Goal: Task Accomplishment & Management: Use online tool/utility

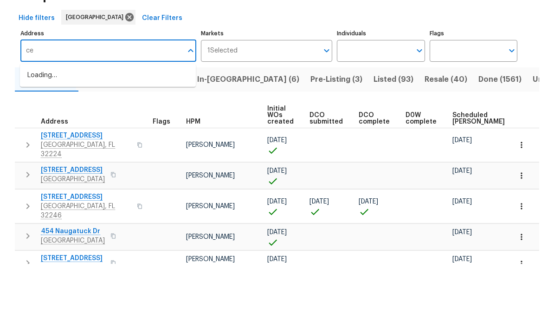
scroll to position [5, 0]
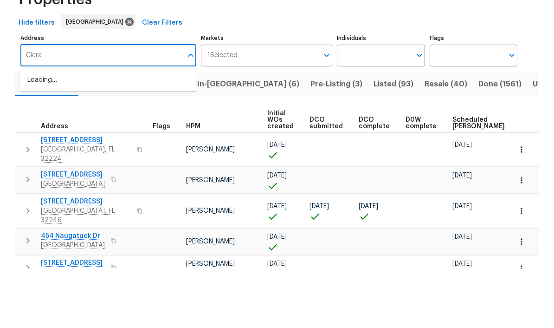
type input "Ciera"
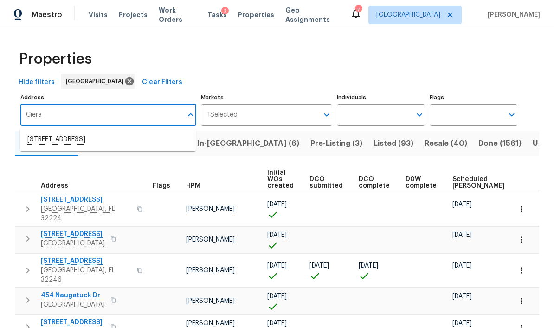
click at [46, 141] on li "[STREET_ADDRESS]" at bounding box center [108, 140] width 176 height 16
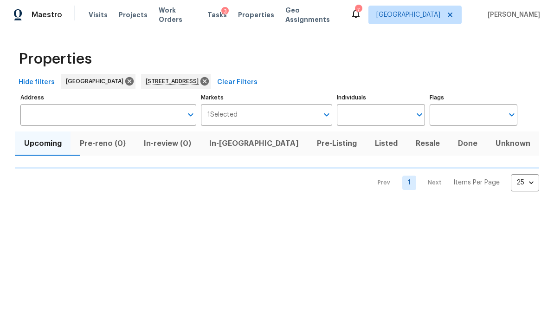
type input "[STREET_ADDRESS]"
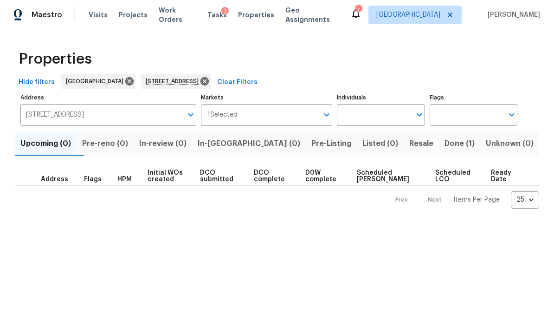
click at [452, 139] on span "Done (1)" at bounding box center [460, 143] width 30 height 13
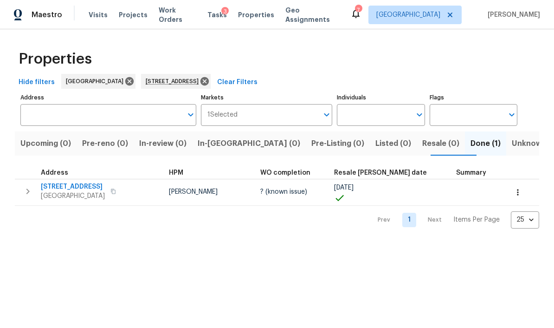
type input "[STREET_ADDRESS]"
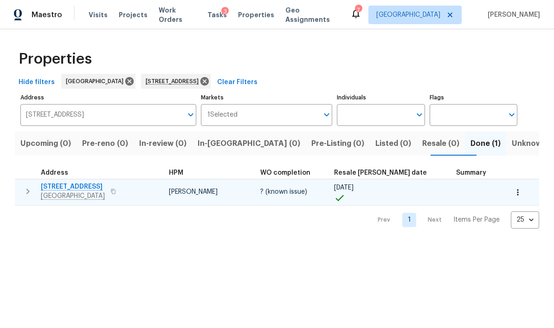
click at [64, 188] on span "[STREET_ADDRESS]" at bounding box center [73, 186] width 64 height 9
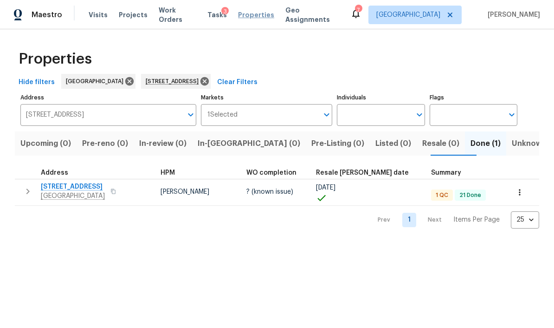
click at [253, 13] on span "Properties" at bounding box center [256, 14] width 36 height 9
type input "2130 Ciera Ln Fernandina Beach FL 32034"
click at [209, 79] on icon at bounding box center [205, 81] width 8 height 8
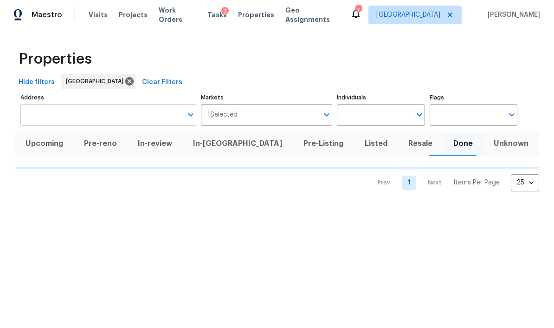
click at [135, 117] on input "Address" at bounding box center [101, 115] width 162 height 22
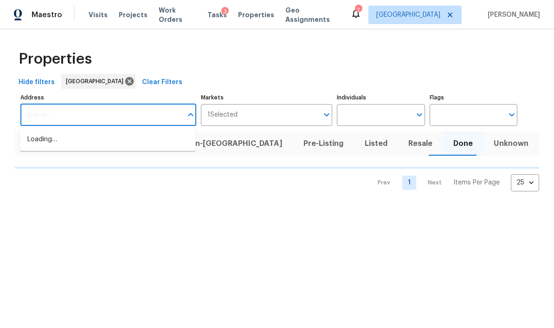
type input "l"
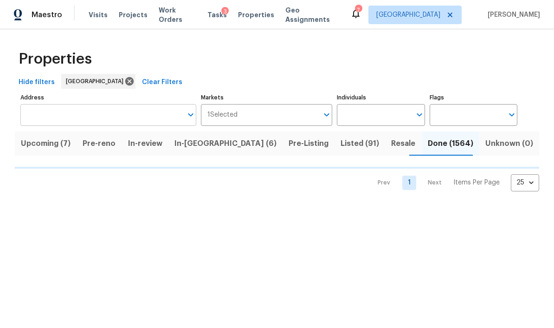
click at [110, 120] on input "Address" at bounding box center [101, 115] width 162 height 22
click at [123, 121] on input "Address" at bounding box center [101, 115] width 162 height 22
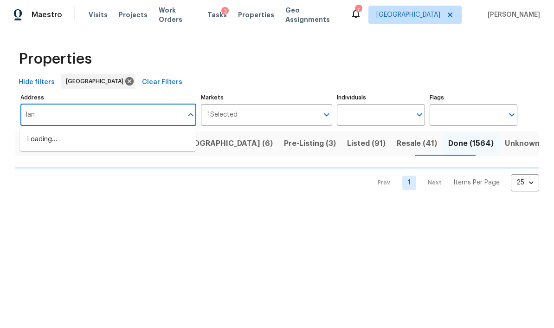
type input "lans"
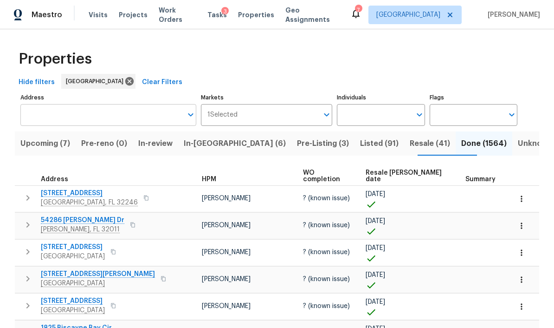
click at [133, 120] on input "Address" at bounding box center [101, 115] width 162 height 22
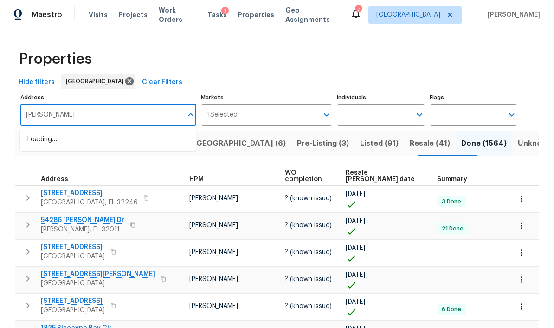
type input "Langford"
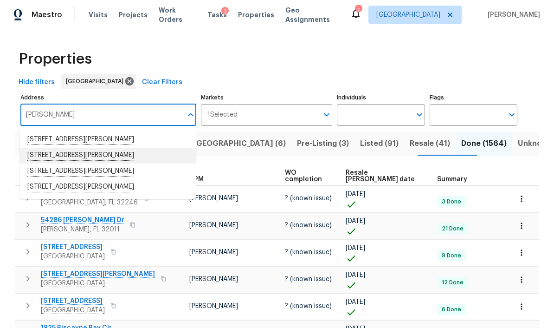
click at [113, 157] on li "6890 Langford St Jacksonville FL 32219" at bounding box center [108, 156] width 176 height 16
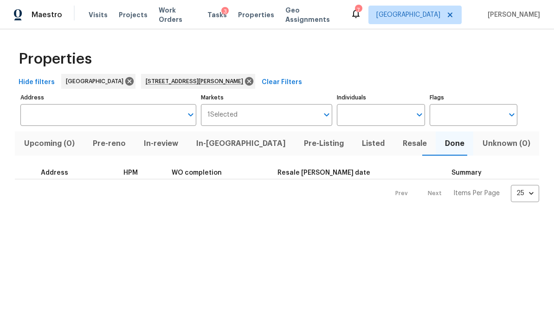
type input "6890 Langford St Jacksonville FL 32219"
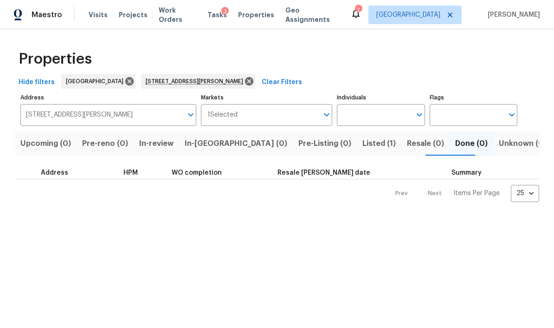
click at [363, 146] on span "Listed (1)" at bounding box center [379, 143] width 33 height 13
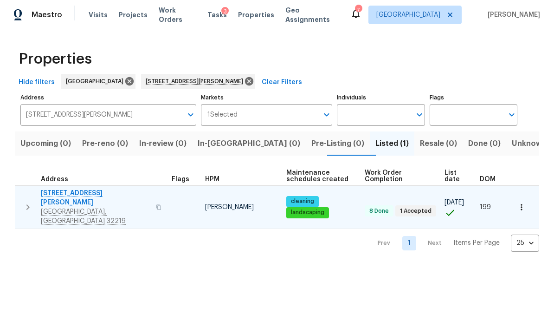
click at [62, 207] on span "[GEOGRAPHIC_DATA], [GEOGRAPHIC_DATA] 32219" at bounding box center [96, 216] width 110 height 19
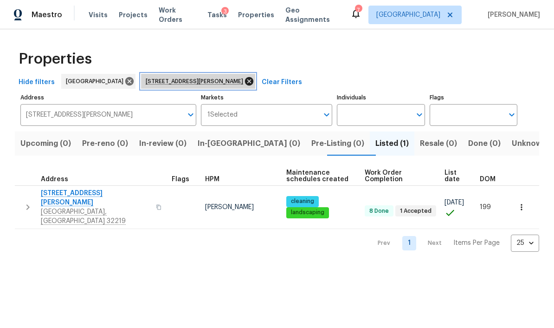
click at [244, 78] on icon at bounding box center [249, 81] width 10 height 10
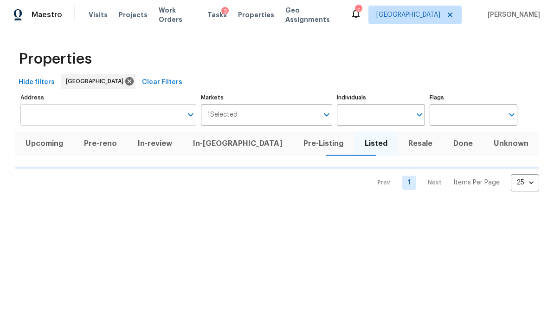
click at [138, 124] on input "Address" at bounding box center [101, 115] width 162 height 22
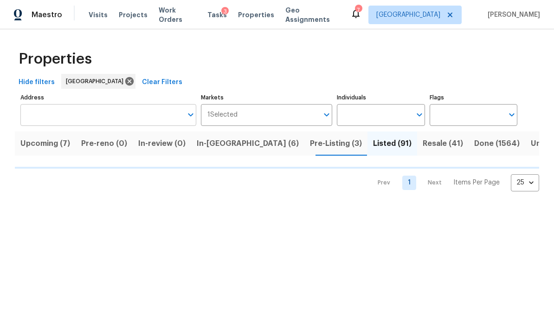
click at [124, 122] on input "Address" at bounding box center [101, 115] width 162 height 22
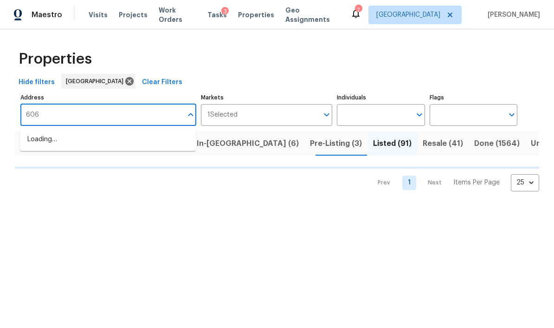
type input "606"
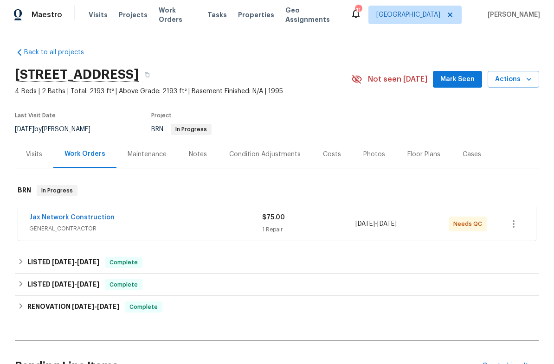
click at [59, 219] on link "Jax Network Construction" at bounding box center [71, 217] width 85 height 6
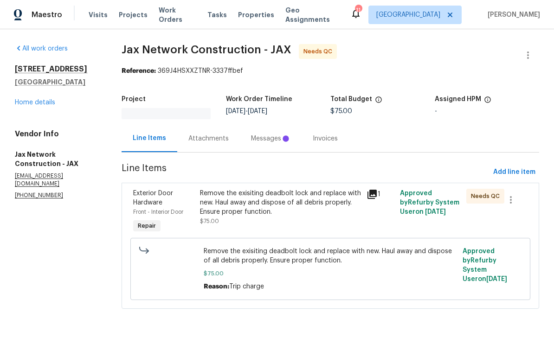
click at [266, 136] on div "Messages" at bounding box center [270, 138] width 39 height 9
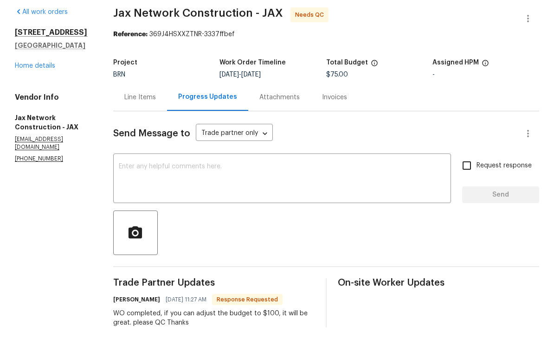
click at [139, 130] on div "Line Items" at bounding box center [140, 134] width 32 height 9
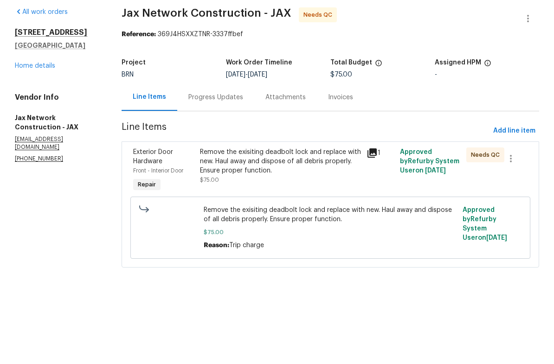
click at [326, 184] on div "Remove the exisiting deadbolt lock and replace with new. Haul away and dispose …" at bounding box center [280, 198] width 161 height 28
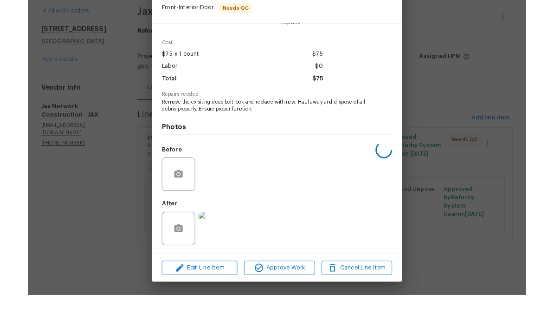
scroll to position [26, 0]
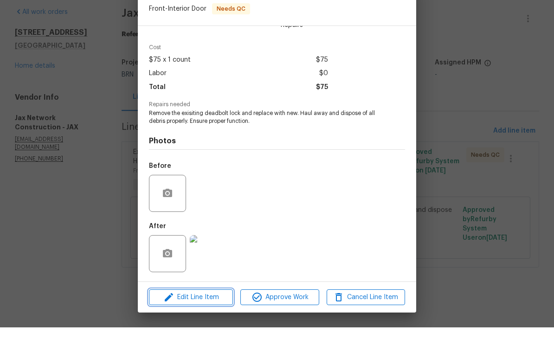
click at [207, 329] on span "Edit Line Item" at bounding box center [191, 335] width 78 height 12
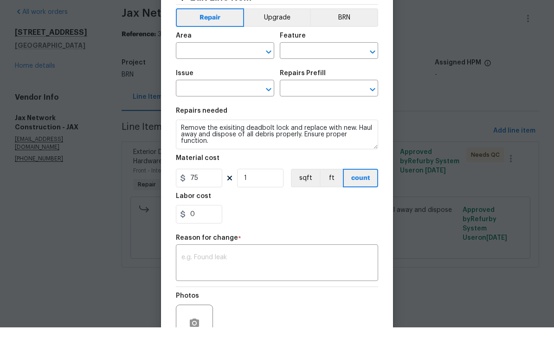
type input "Front"
type input "Interior Door"
type input "Exterior Door Hardware"
type input "Remove & Replace Deadbolt Lock (Average) $65.00"
click at [212, 206] on input "75" at bounding box center [199, 215] width 46 height 19
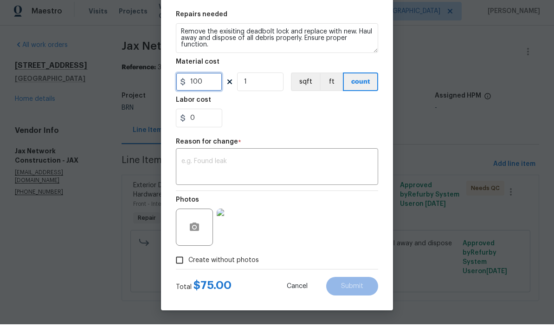
scroll to position [131, 0]
type input "100"
click at [302, 162] on textarea at bounding box center [277, 171] width 191 height 19
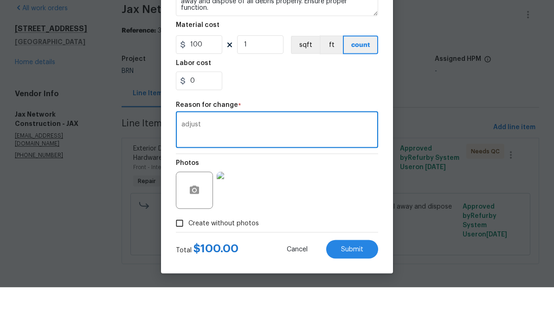
scroll to position [4, 0]
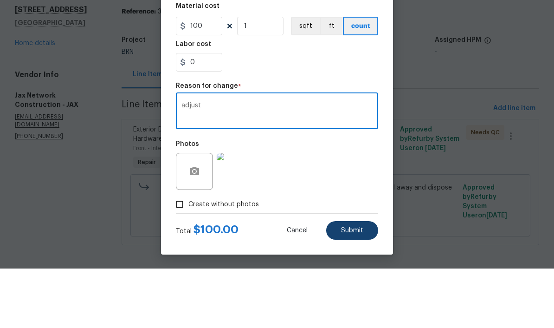
type textarea "adjust"
click at [358, 286] on span "Submit" at bounding box center [352, 289] width 22 height 7
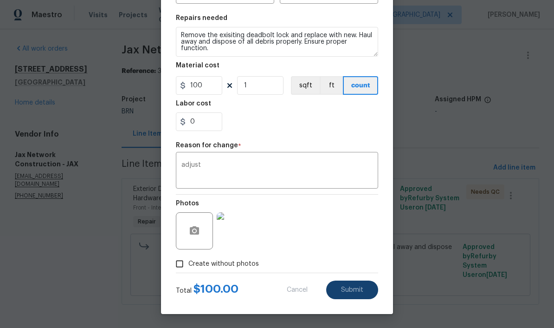
scroll to position [131, 0]
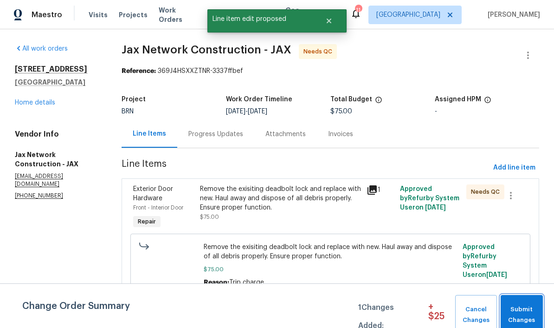
click at [513, 319] on span "Submit Changes" at bounding box center [522, 314] width 33 height 21
click at [524, 312] on span "Submit Changes" at bounding box center [522, 314] width 33 height 21
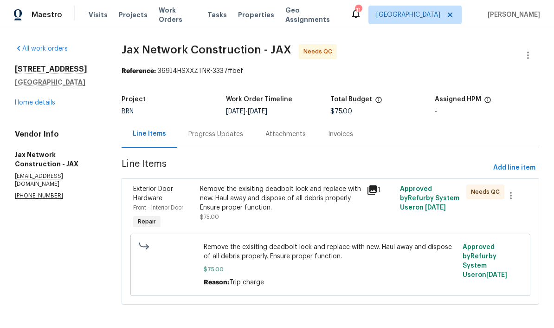
click at [304, 208] on div "Remove the exisiting deadbolt lock and replace with new. Haul away and dispose …" at bounding box center [280, 198] width 161 height 28
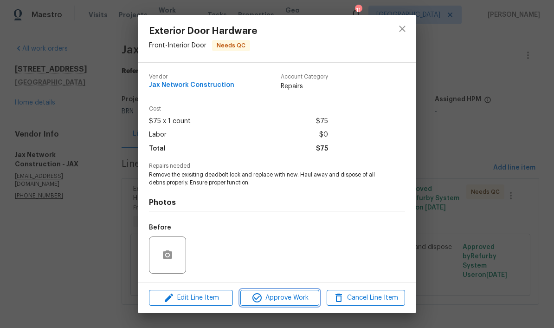
click at [296, 301] on span "Approve Work" at bounding box center [279, 298] width 73 height 12
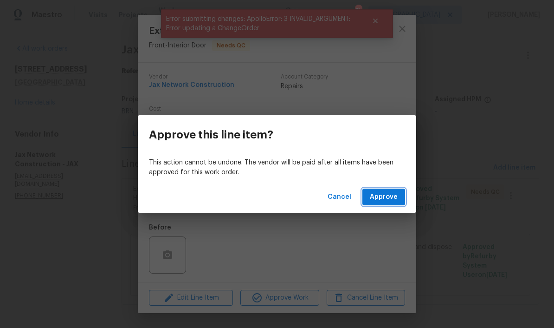
click at [396, 200] on span "Approve" at bounding box center [384, 197] width 28 height 12
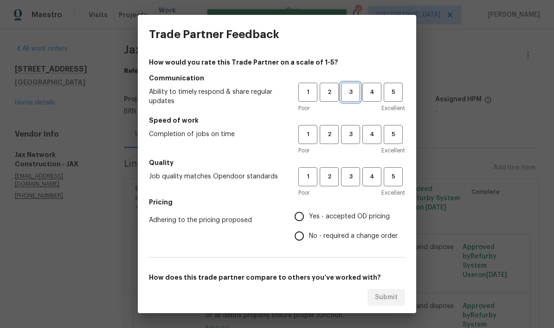
click at [347, 90] on span "3" at bounding box center [350, 92] width 17 height 11
click at [353, 130] on span "3" at bounding box center [350, 134] width 17 height 11
click at [352, 174] on span "3" at bounding box center [350, 176] width 17 height 11
click at [305, 213] on input "Yes - accepted OD pricing" at bounding box center [299, 216] width 19 height 19
radio input "true"
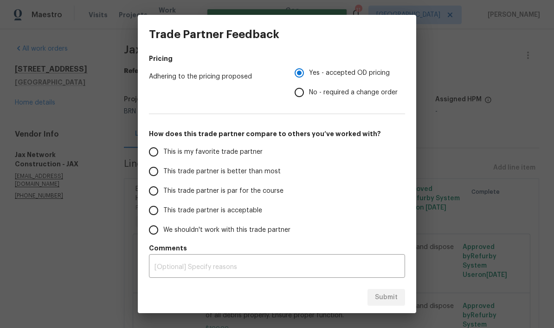
scroll to position [143, 0]
click at [169, 193] on span "This trade partner is par for the course" at bounding box center [223, 192] width 120 height 10
click at [163, 193] on input "This trade partner is par for the course" at bounding box center [153, 191] width 19 height 19
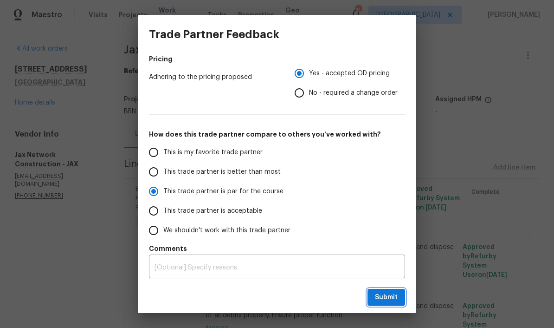
click at [389, 292] on span "Submit" at bounding box center [386, 298] width 23 height 12
radio input "true"
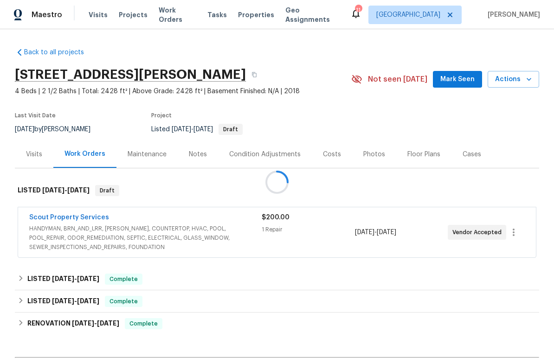
click at [92, 220] on div at bounding box center [277, 182] width 554 height 364
click at [144, 247] on span "HANDYMAN, BRN_AND_LRR, WELLS, COUNTERTOP, HVAC, POOL, POOL_REPAIR, ODOR_REMEDIA…" at bounding box center [145, 238] width 233 height 28
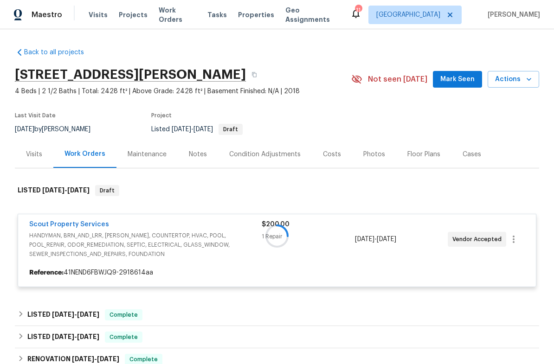
click at [85, 228] on div at bounding box center [277, 236] width 525 height 121
click at [84, 224] on div at bounding box center [277, 236] width 525 height 121
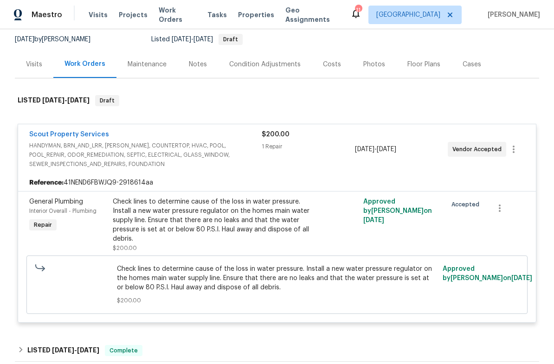
scroll to position [89, 0]
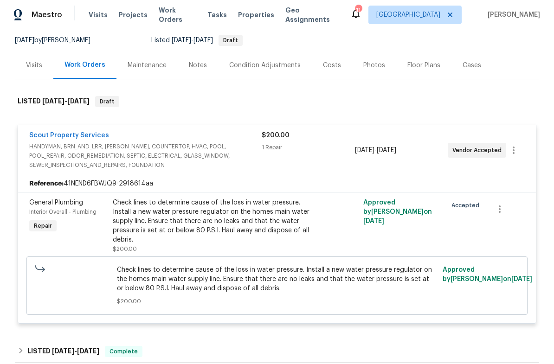
click at [249, 215] on div "Check lines to determine cause of the loss in water pressure. Install a new wat…" at bounding box center [214, 221] width 203 height 46
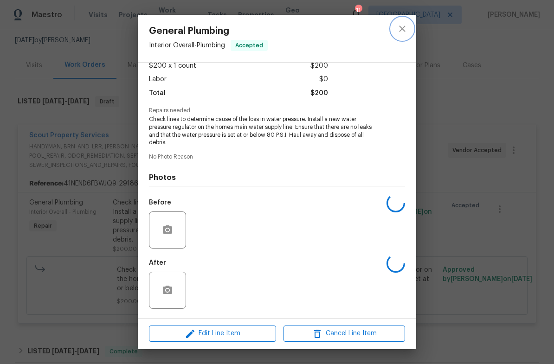
click at [397, 32] on icon "close" at bounding box center [402, 28] width 11 height 11
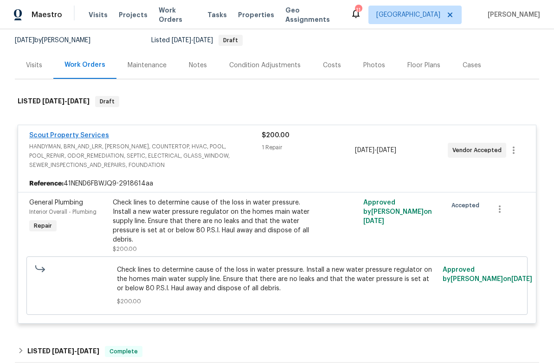
click at [86, 135] on link "Scout Property Services" at bounding box center [69, 135] width 80 height 6
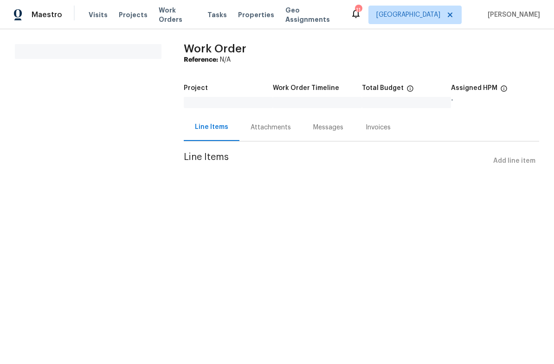
click at [322, 132] on div "Messages" at bounding box center [328, 127] width 52 height 27
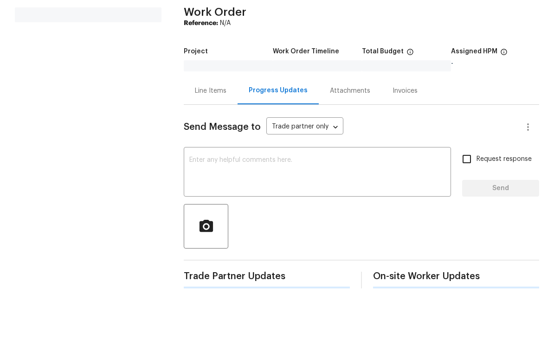
click at [213, 123] on div "Line Items" at bounding box center [211, 127] width 32 height 9
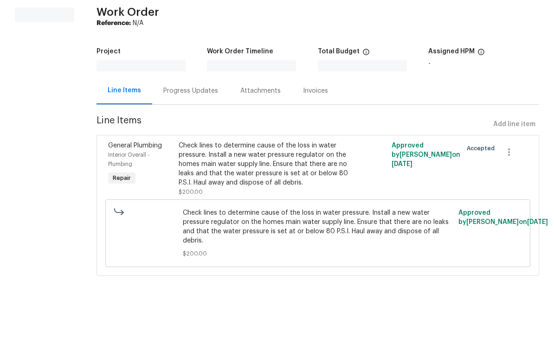
click at [260, 123] on div "Attachments" at bounding box center [260, 127] width 40 height 9
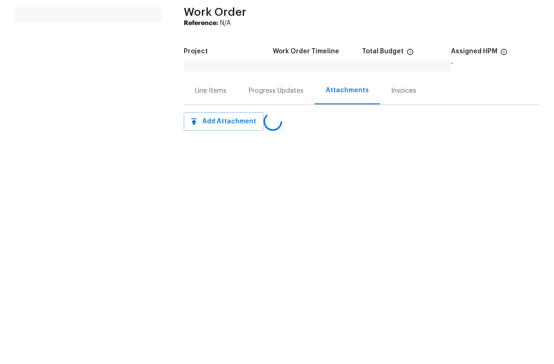
click at [278, 123] on div "Progress Updates" at bounding box center [276, 127] width 55 height 9
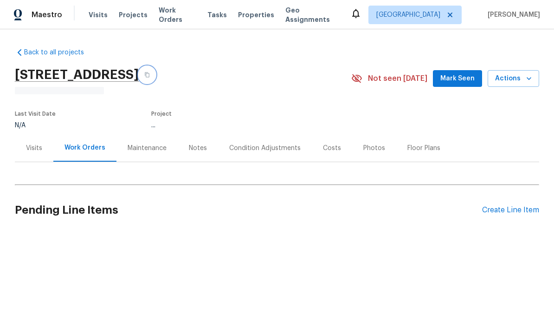
click at [156, 78] on button "button" at bounding box center [147, 74] width 17 height 17
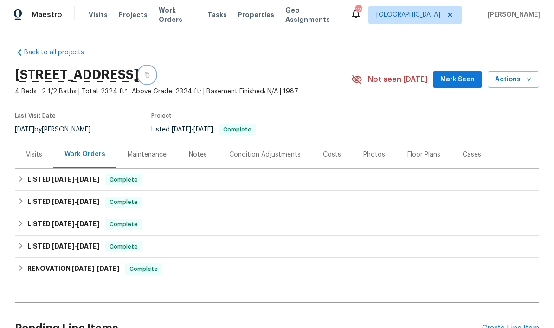
click at [150, 74] on icon "button" at bounding box center [147, 75] width 6 height 6
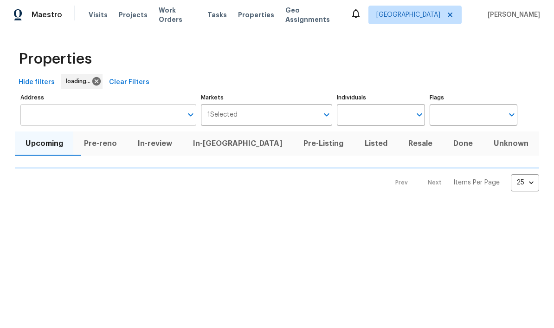
click at [128, 122] on input "Address" at bounding box center [101, 115] width 162 height 22
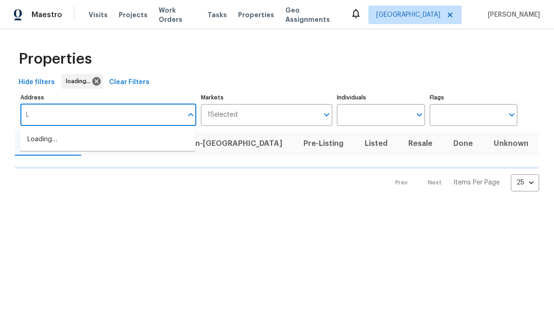
type input "La"
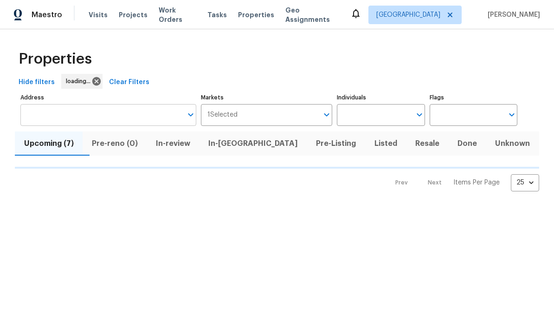
click at [120, 124] on input "Address" at bounding box center [101, 115] width 162 height 22
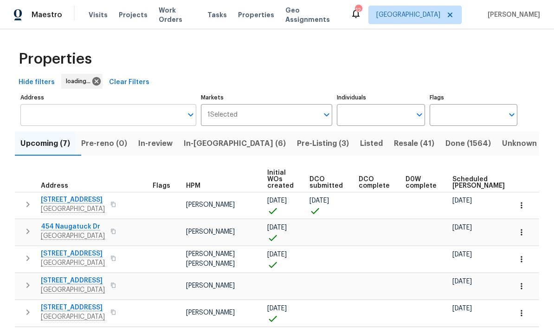
click at [126, 118] on input "Address" at bounding box center [101, 115] width 162 height 22
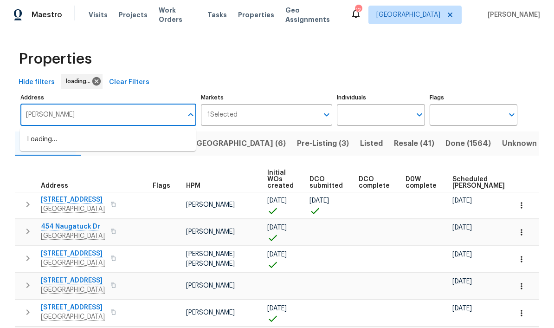
type input "[PERSON_NAME]"
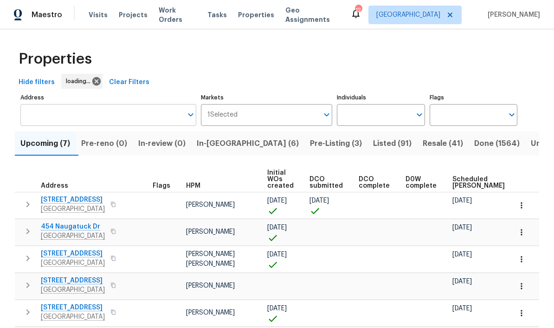
click at [129, 111] on input "Address" at bounding box center [101, 115] width 162 height 22
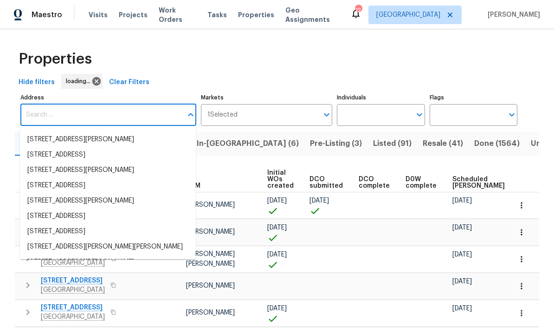
click at [373, 149] on span "Listed (91)" at bounding box center [392, 143] width 39 height 13
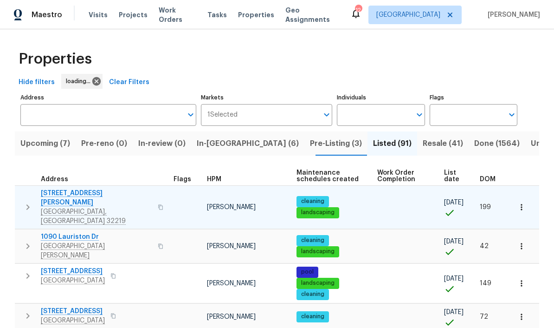
click at [85, 194] on span "[STREET_ADDRESS][PERSON_NAME]" at bounding box center [96, 197] width 111 height 19
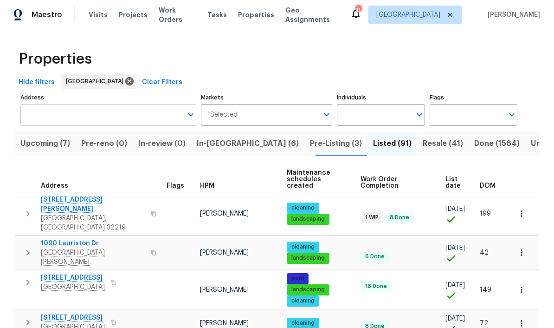
click at [113, 117] on input "Address" at bounding box center [101, 115] width 162 height 22
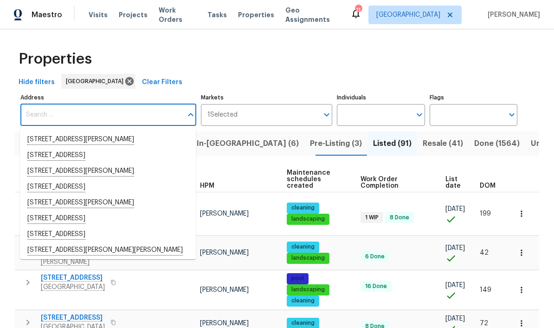
click at [284, 67] on div "Properties" at bounding box center [277, 59] width 525 height 30
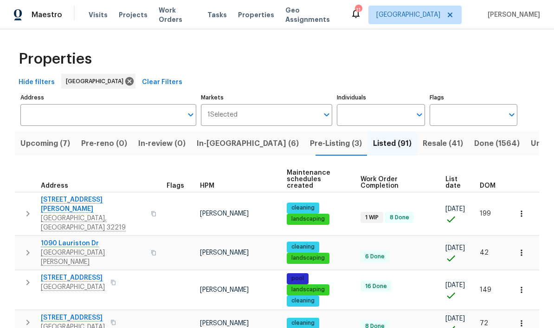
click at [223, 145] on span "In-reno (6)" at bounding box center [248, 143] width 102 height 13
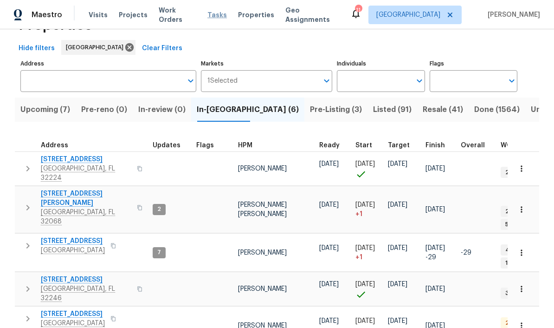
click at [208, 15] on span "Tasks" at bounding box center [217, 15] width 19 height 6
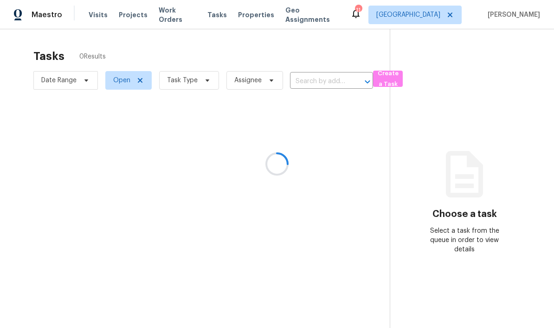
click at [252, 16] on div at bounding box center [277, 164] width 554 height 328
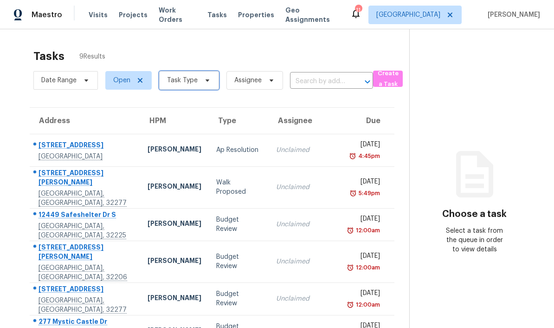
click at [191, 82] on span "Task Type" at bounding box center [182, 80] width 31 height 9
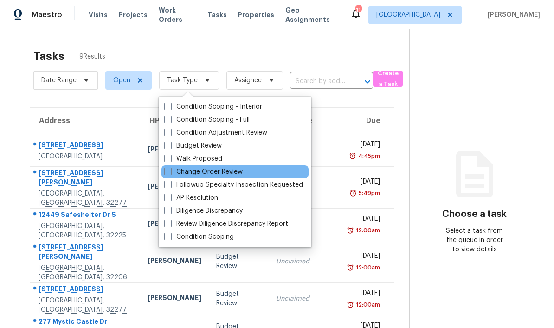
click at [248, 173] on div "Change Order Review" at bounding box center [235, 171] width 147 height 13
click at [170, 169] on span at bounding box center [167, 171] width 7 height 7
click at [170, 169] on input "Change Order Review" at bounding box center [167, 170] width 6 height 6
checkbox input "true"
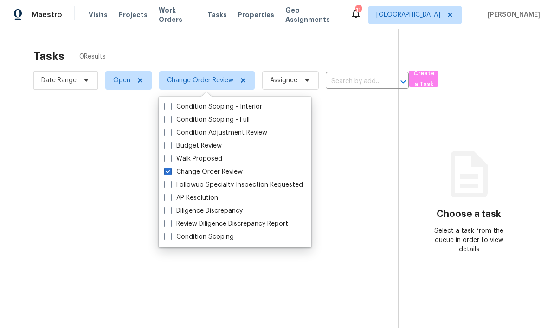
click at [360, 50] on div at bounding box center [277, 164] width 554 height 328
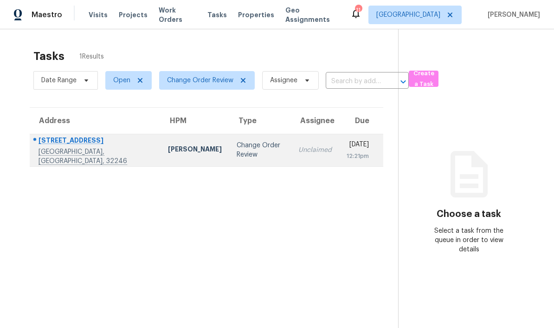
click at [68, 142] on div "3871 Dalry Dr" at bounding box center [96, 142] width 115 height 12
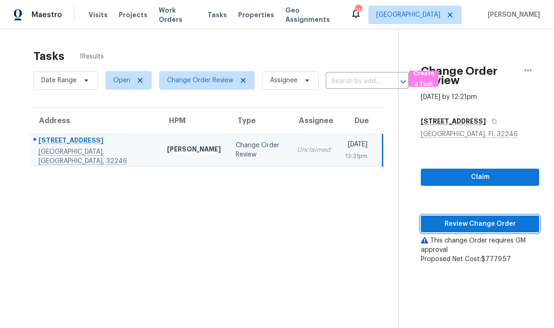
click at [495, 226] on span "Review Change Order" at bounding box center [480, 224] width 104 height 12
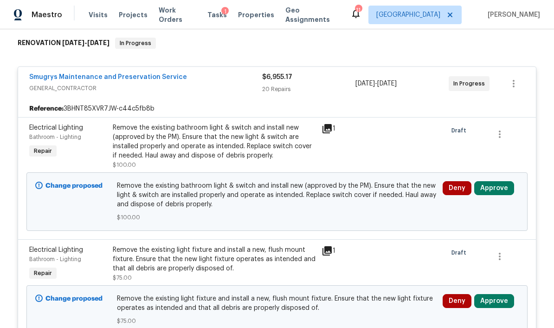
scroll to position [150, 0]
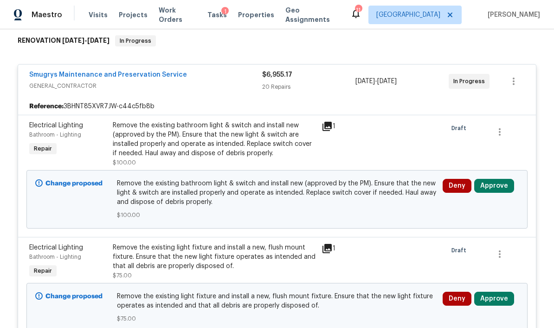
click at [502, 179] on button "Approve" at bounding box center [494, 186] width 40 height 14
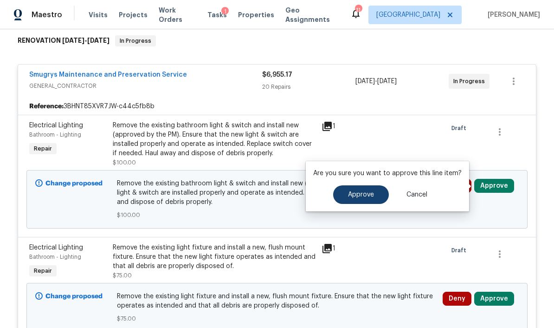
click at [364, 185] on button "Approve" at bounding box center [361, 194] width 56 height 19
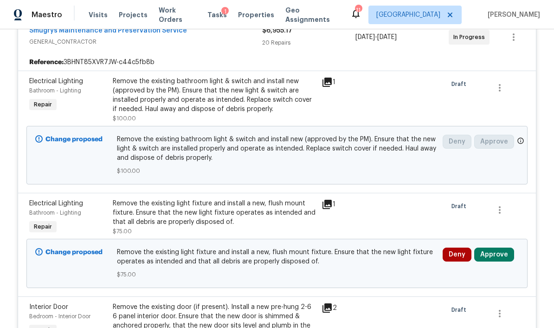
scroll to position [221, 0]
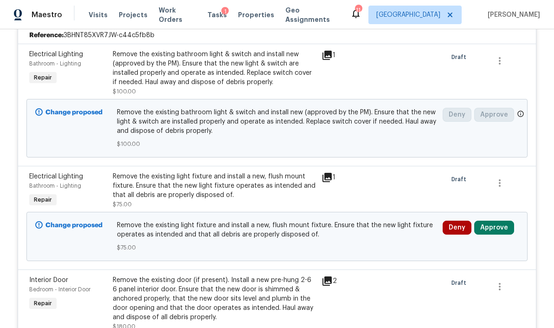
click at [505, 221] on button "Approve" at bounding box center [494, 228] width 40 height 14
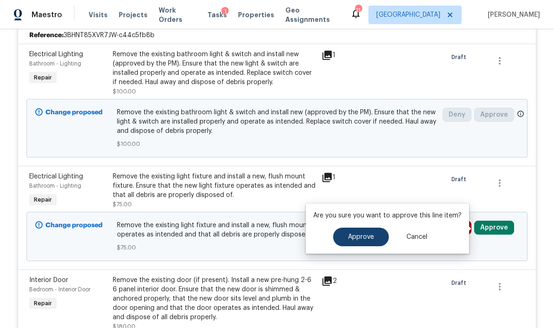
click at [373, 227] on button "Approve" at bounding box center [361, 236] width 56 height 19
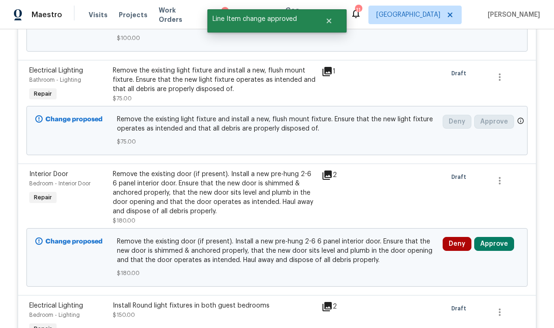
scroll to position [330, 0]
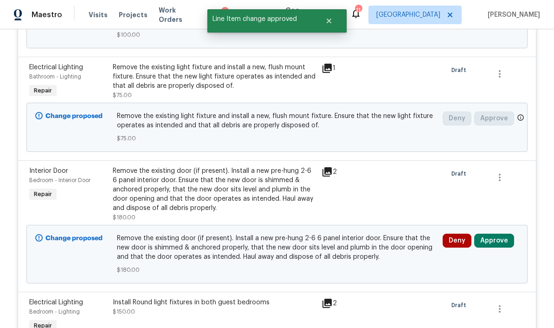
click at [506, 234] on button "Approve" at bounding box center [494, 241] width 40 height 14
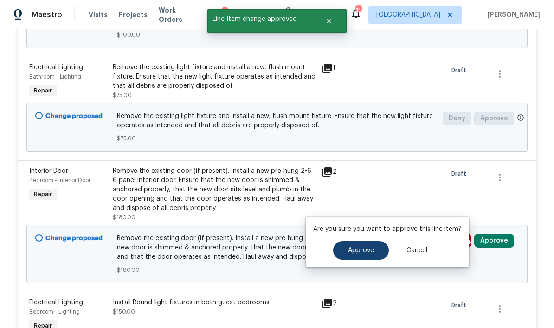
click at [369, 241] on button "Approve" at bounding box center [361, 250] width 56 height 19
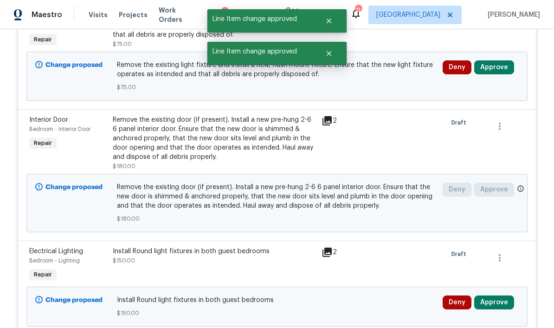
scroll to position [442, 0]
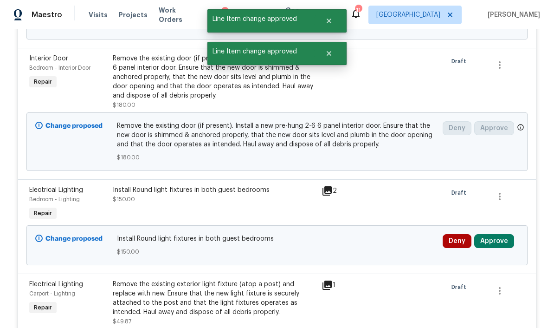
click at [504, 234] on button "Approve" at bounding box center [494, 241] width 40 height 14
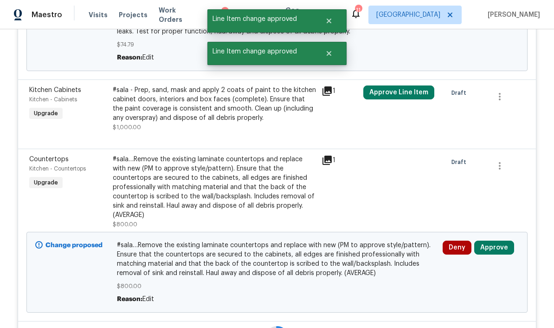
scroll to position [502, 0]
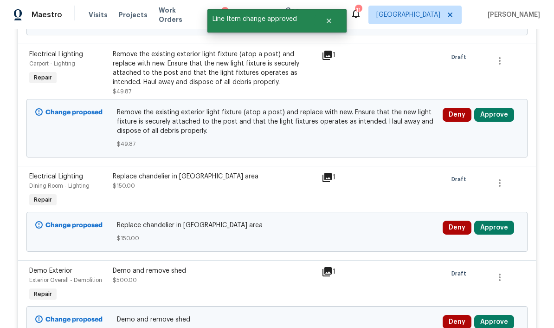
scroll to position [420, 0]
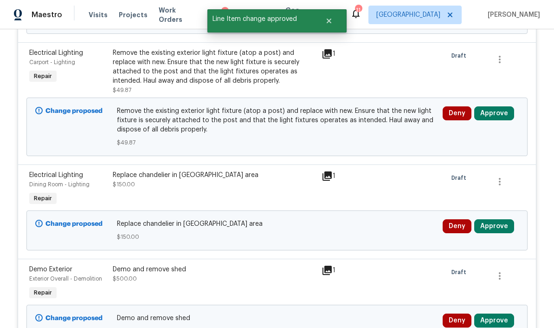
click at [503, 219] on button "Approve" at bounding box center [494, 226] width 40 height 14
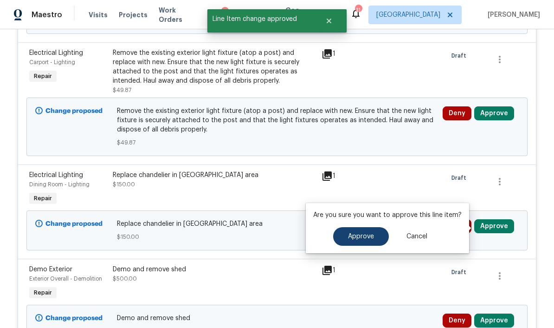
click at [362, 227] on button "Approve" at bounding box center [361, 236] width 56 height 19
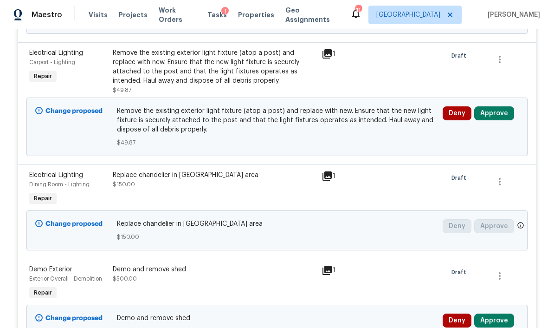
click at [504, 106] on button "Approve" at bounding box center [494, 113] width 40 height 14
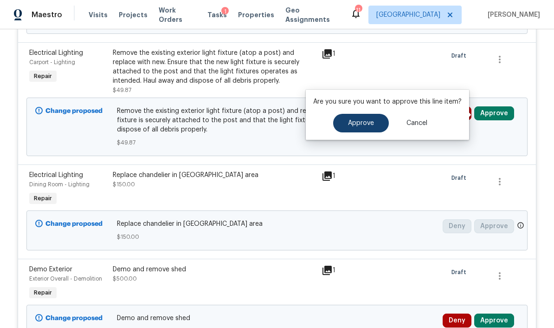
click at [378, 114] on button "Approve" at bounding box center [361, 123] width 56 height 19
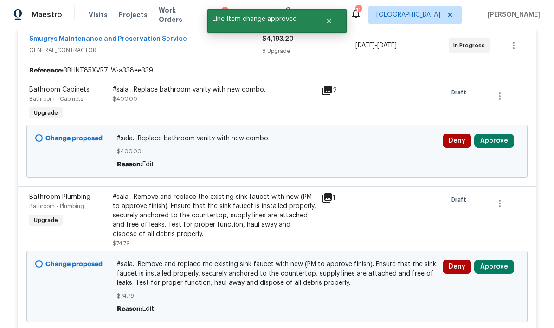
scroll to position [246, 0]
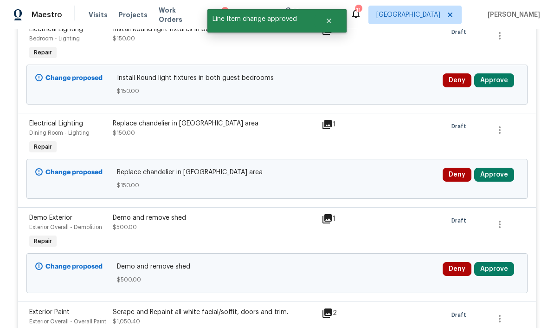
click at [497, 116] on div at bounding box center [507, 137] width 42 height 43
click at [497, 168] on button "Approve" at bounding box center [494, 175] width 40 height 14
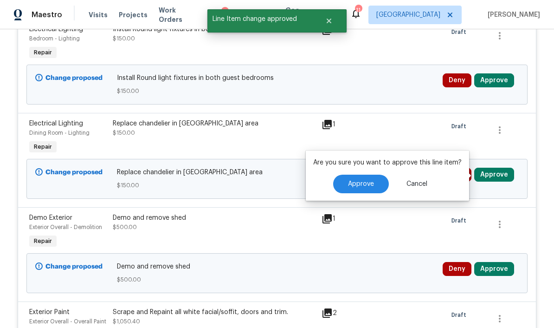
click at [374, 150] on div "Are you sure you want to approve this line item? Approve Cancel" at bounding box center [387, 175] width 163 height 50
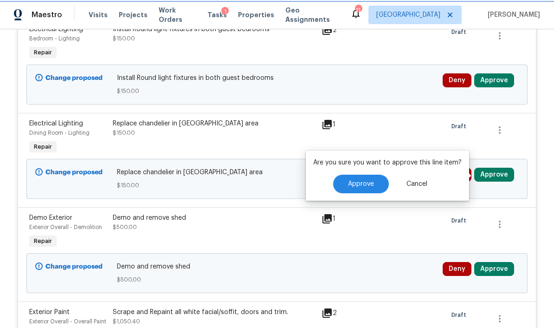
click at [498, 73] on button "Approve" at bounding box center [494, 80] width 40 height 14
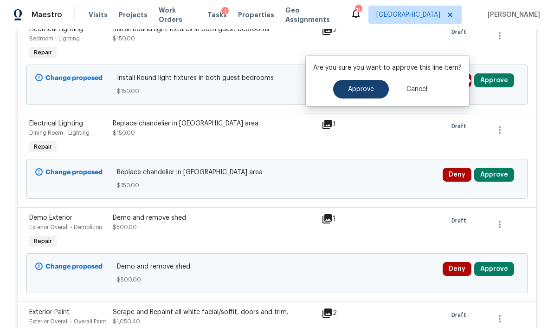
click at [359, 86] on span "Approve" at bounding box center [361, 89] width 26 height 7
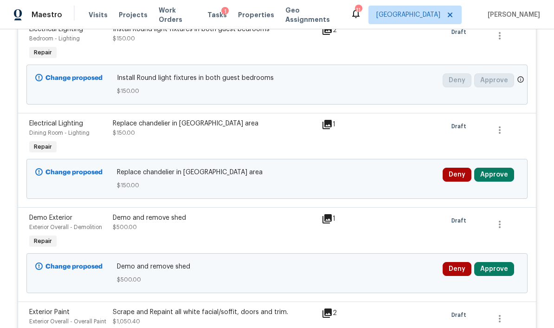
click at [498, 168] on button "Approve" at bounding box center [494, 175] width 40 height 14
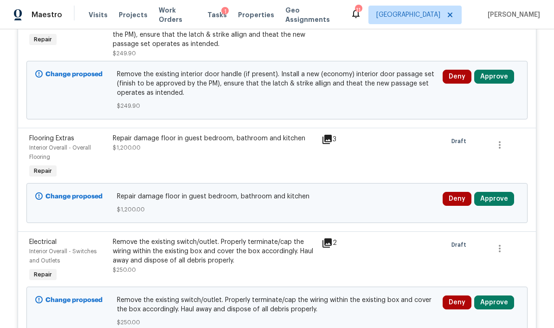
scroll to position [543, 0]
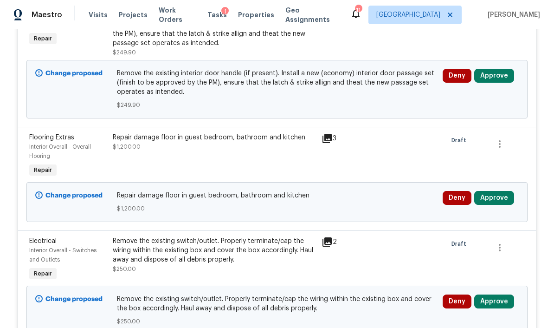
click at [499, 191] on button "Approve" at bounding box center [494, 198] width 40 height 14
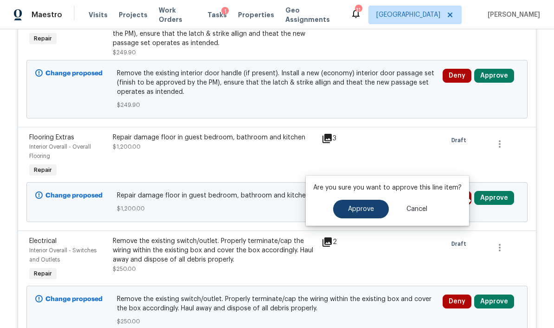
click at [370, 200] on button "Approve" at bounding box center [361, 209] width 56 height 19
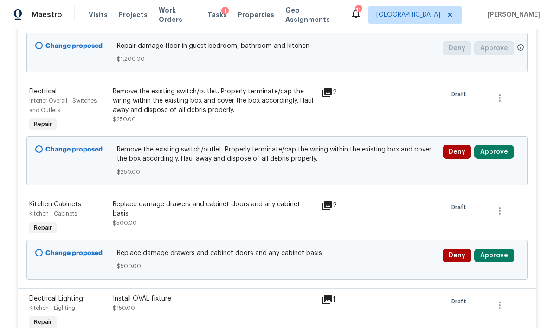
scroll to position [694, 0]
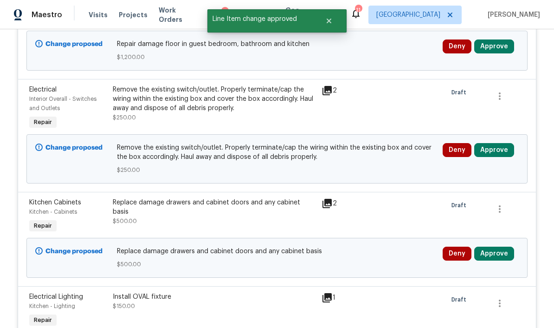
click at [504, 143] on button "Approve" at bounding box center [494, 150] width 40 height 14
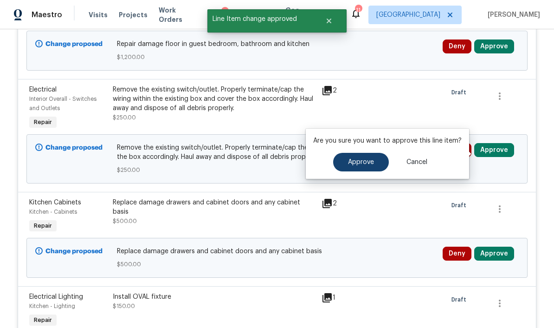
click at [369, 159] on span "Approve" at bounding box center [361, 162] width 26 height 7
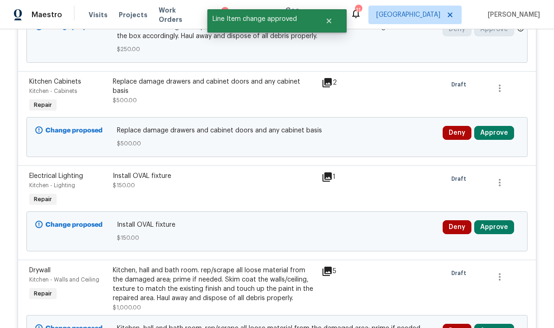
scroll to position [827, 0]
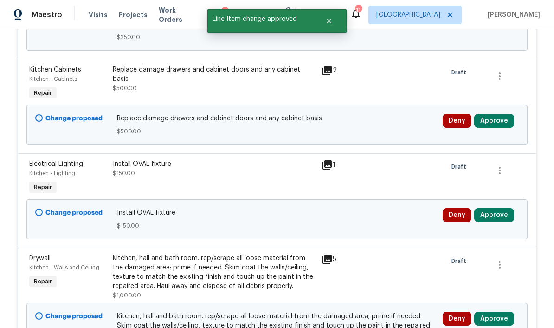
click at [504, 114] on button "Approve" at bounding box center [494, 121] width 40 height 14
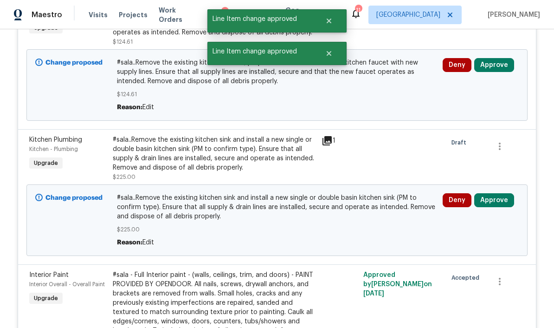
click at [504, 160] on div at bounding box center [277, 10] width 525 height 1323
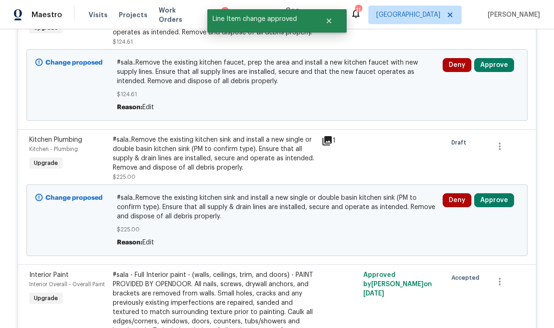
click at [504, 157] on div at bounding box center [277, 10] width 525 height 1323
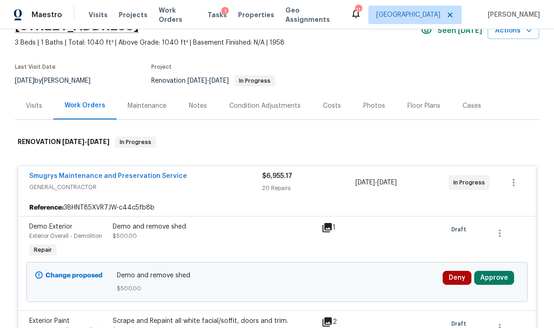
scroll to position [63, 0]
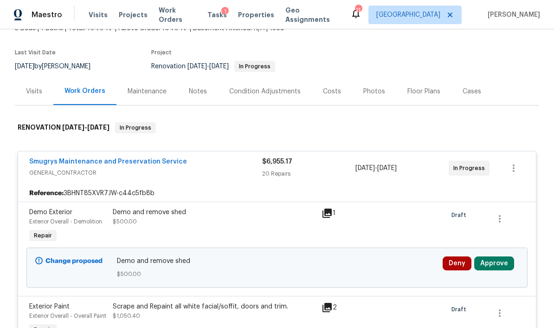
click at [500, 256] on button "Approve" at bounding box center [494, 263] width 40 height 14
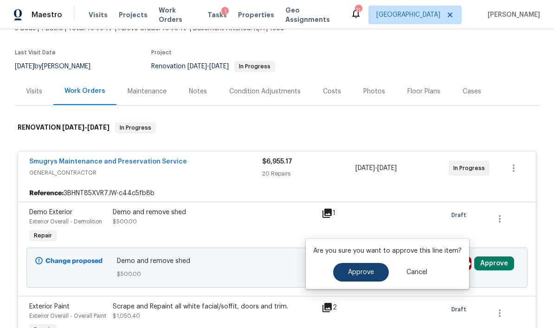
click at [380, 263] on button "Approve" at bounding box center [361, 272] width 56 height 19
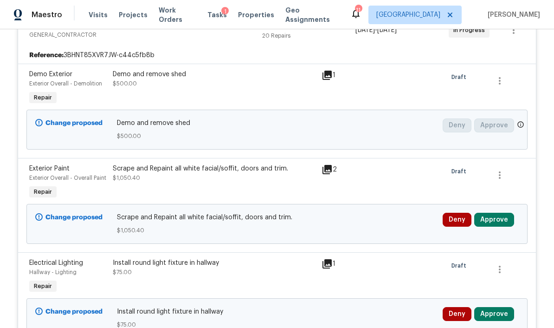
scroll to position [230, 0]
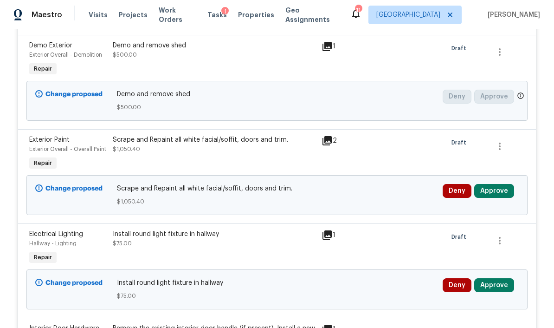
click at [502, 184] on button "Approve" at bounding box center [494, 191] width 40 height 14
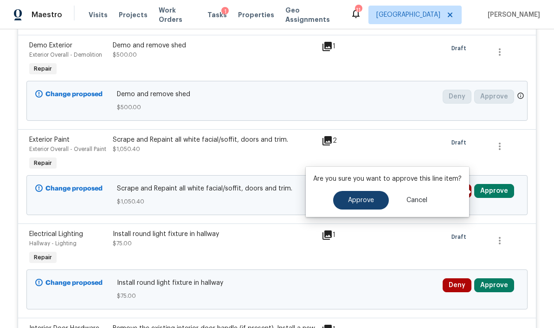
click at [377, 191] on button "Approve" at bounding box center [361, 200] width 56 height 19
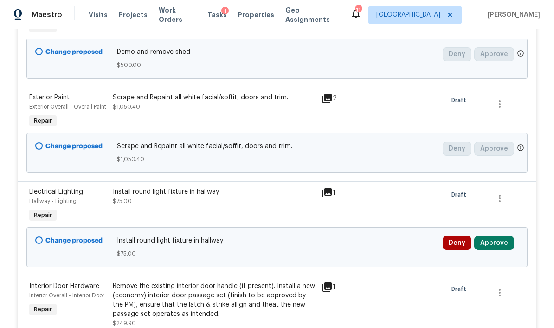
scroll to position [274, 0]
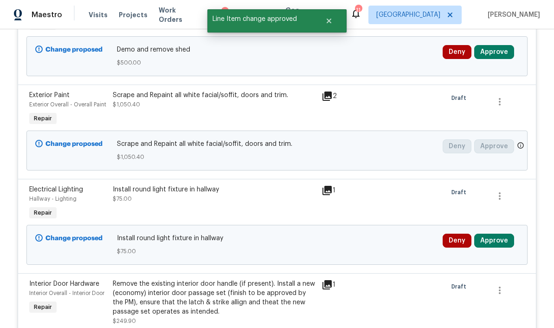
click at [501, 234] on button "Approve" at bounding box center [494, 241] width 40 height 14
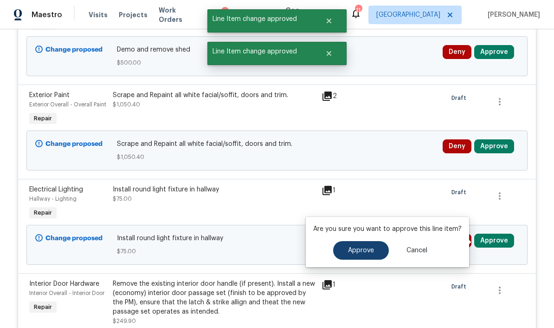
click at [374, 241] on button "Approve" at bounding box center [361, 250] width 56 height 19
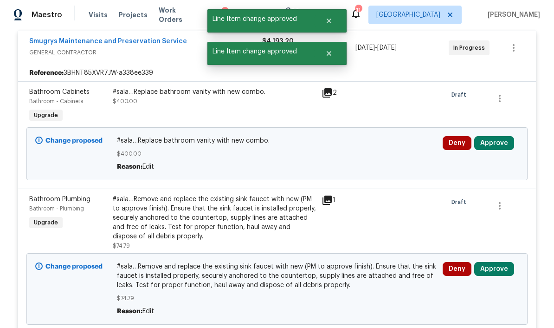
scroll to position [259, 0]
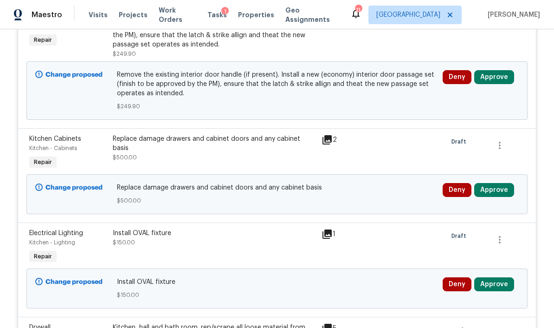
click at [495, 277] on button "Approve" at bounding box center [494, 284] width 40 height 14
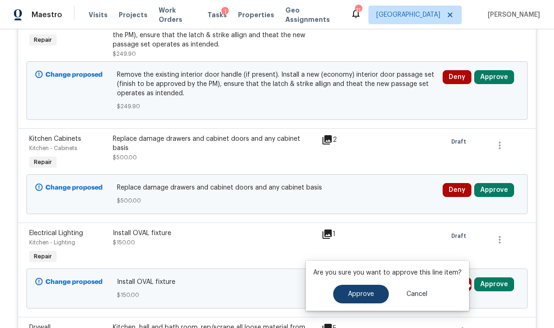
click at [372, 291] on span "Approve" at bounding box center [361, 294] width 26 height 7
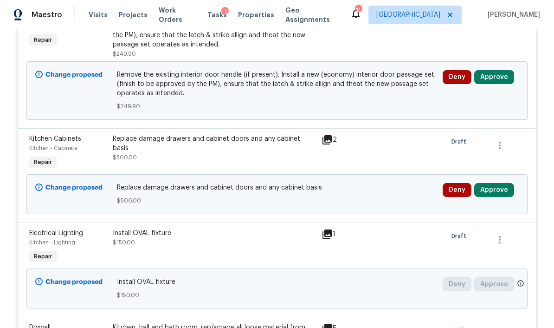
click at [501, 183] on button "Approve" at bounding box center [494, 190] width 40 height 14
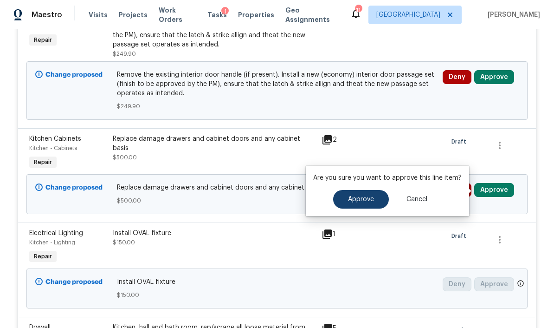
click at [375, 190] on button "Approve" at bounding box center [361, 199] width 56 height 19
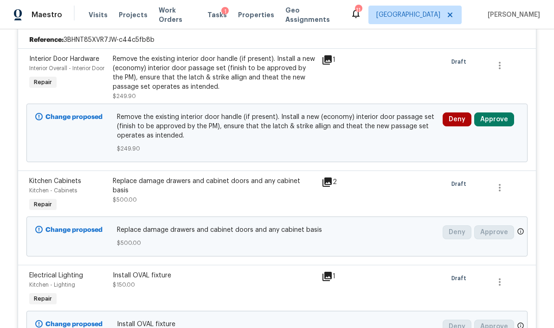
scroll to position [145, 0]
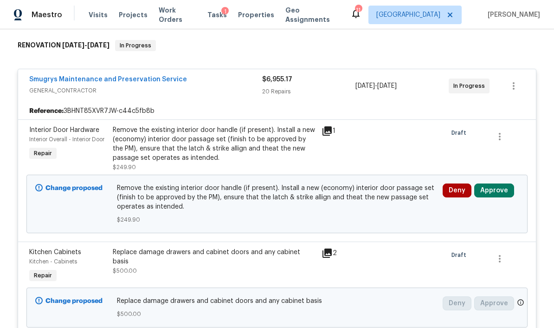
click at [506, 183] on button "Approve" at bounding box center [494, 190] width 40 height 14
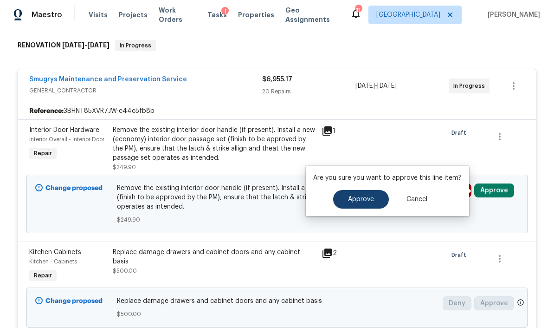
click at [376, 190] on button "Approve" at bounding box center [361, 199] width 56 height 19
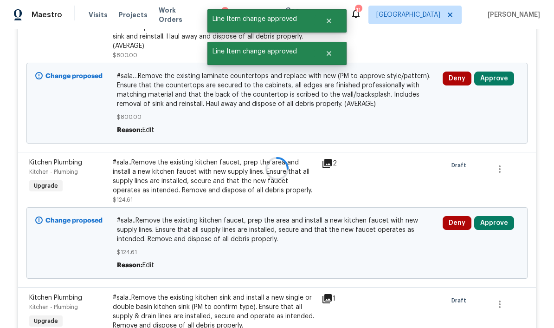
scroll to position [671, 0]
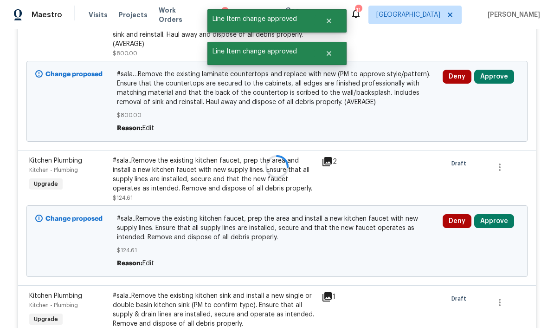
click at [500, 181] on div at bounding box center [277, 166] width 525 height 1323
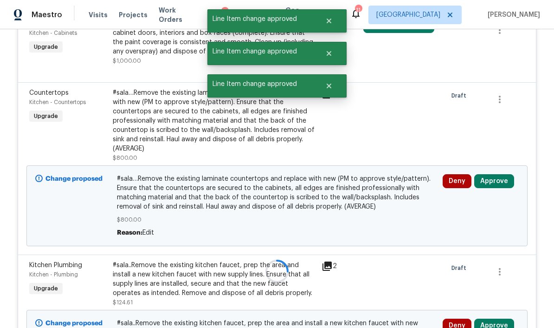
scroll to position [559, 0]
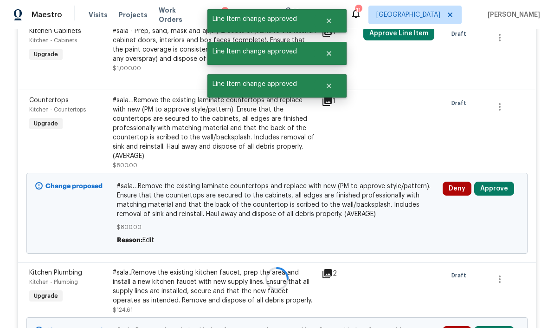
click at [496, 143] on div at bounding box center [277, 278] width 525 height 1323
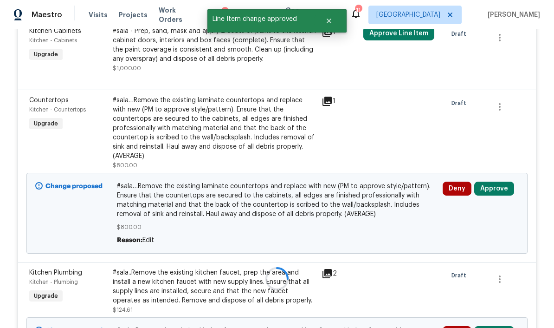
click at [502, 142] on div at bounding box center [277, 278] width 525 height 1323
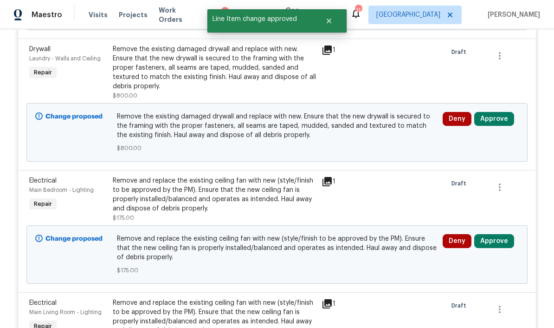
click at [497, 112] on button "Approve" at bounding box center [494, 119] width 40 height 14
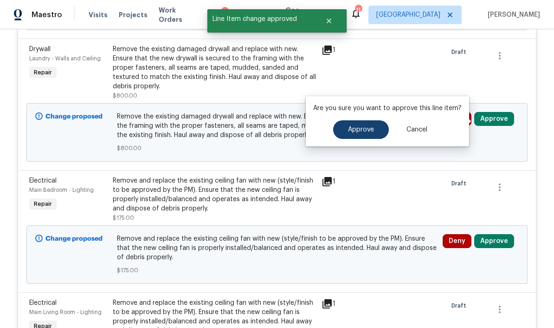
click at [367, 126] on span "Approve" at bounding box center [361, 129] width 26 height 7
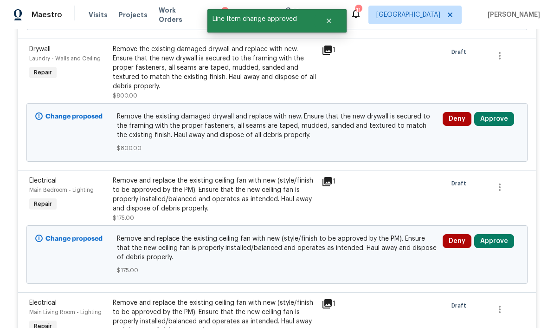
click at [499, 234] on button "Approve" at bounding box center [494, 241] width 40 height 14
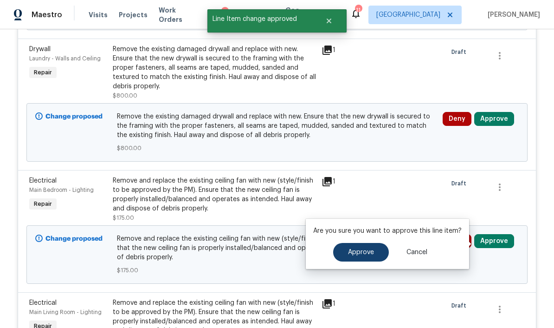
click at [378, 243] on button "Approve" at bounding box center [361, 252] width 56 height 19
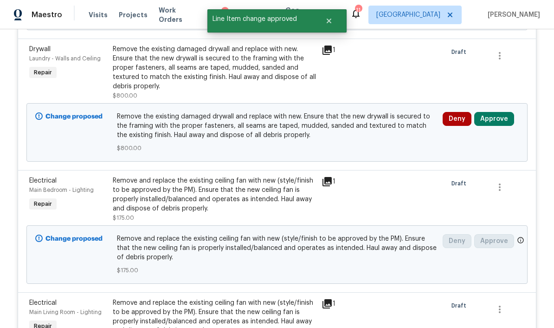
click at [498, 112] on button "Approve" at bounding box center [494, 119] width 40 height 14
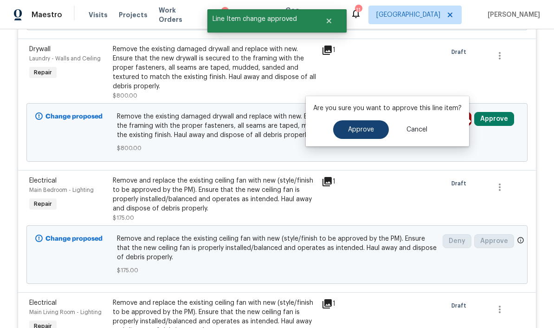
click at [365, 120] on button "Approve" at bounding box center [361, 129] width 56 height 19
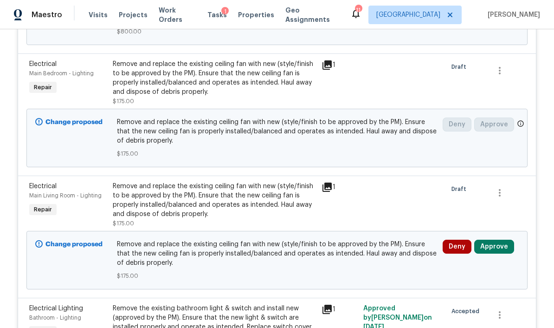
scroll to position [679, 0]
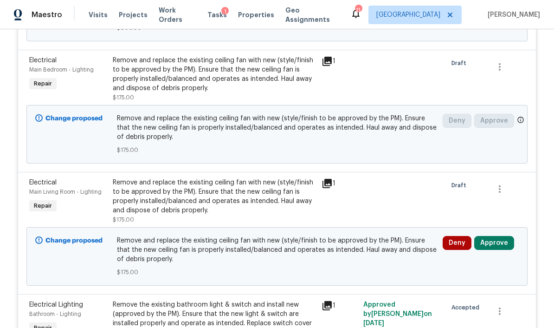
click at [504, 236] on button "Approve" at bounding box center [494, 243] width 40 height 14
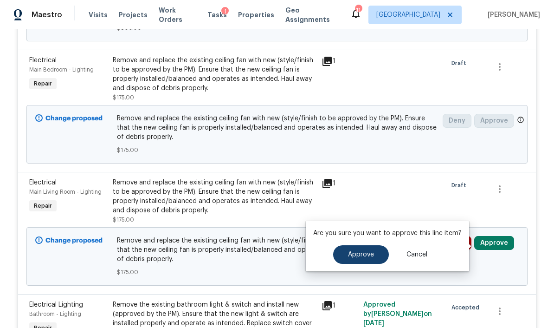
click at [366, 251] on span "Approve" at bounding box center [361, 254] width 26 height 7
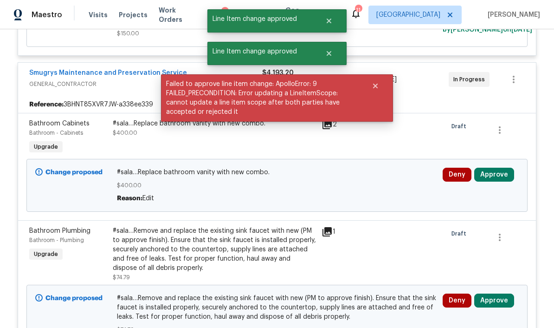
scroll to position [2362, 0]
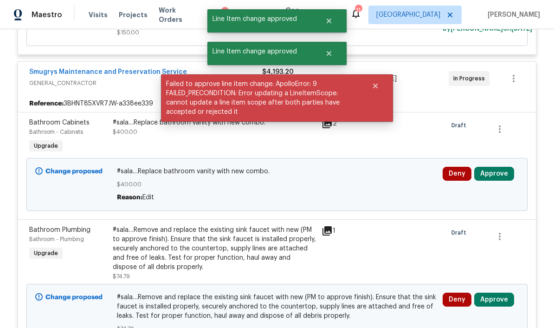
click at [505, 167] on button "Approve" at bounding box center [494, 174] width 40 height 14
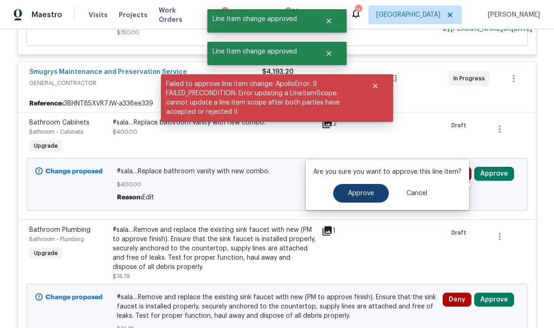
click at [361, 184] on button "Approve" at bounding box center [361, 193] width 56 height 19
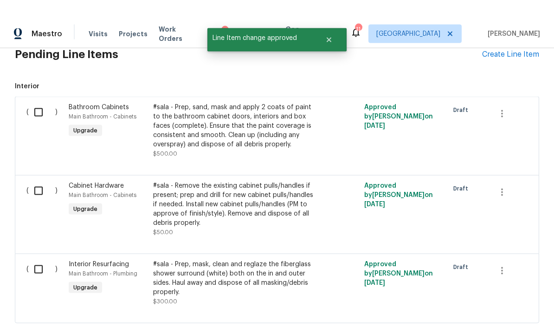
scroll to position [0, 0]
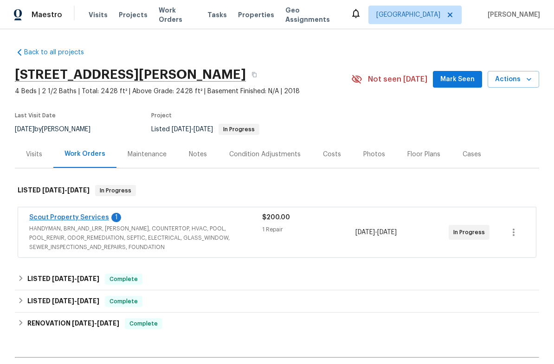
click at [78, 220] on link "Scout Property Services" at bounding box center [69, 217] width 80 height 6
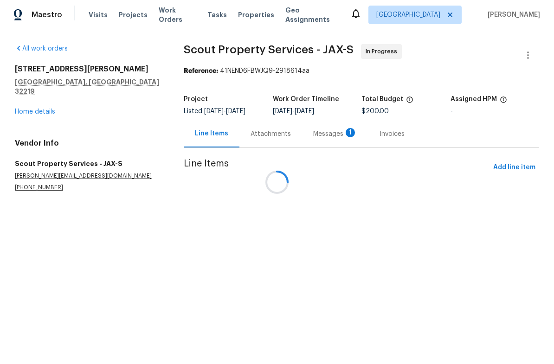
click at [324, 128] on div at bounding box center [277, 182] width 554 height 364
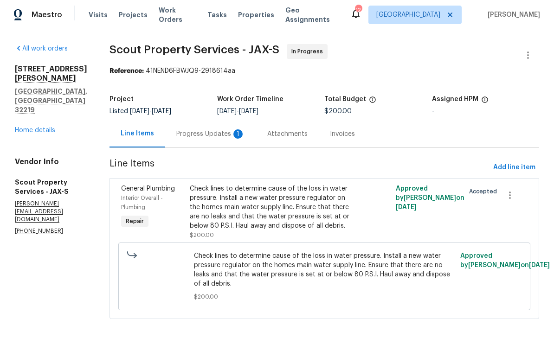
click at [275, 140] on div "Attachments" at bounding box center [287, 133] width 63 height 27
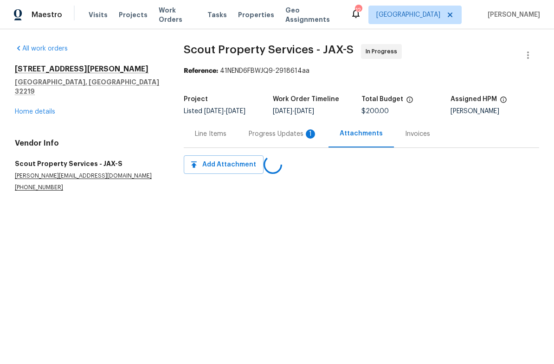
click at [284, 134] on div "Progress Updates 1" at bounding box center [283, 134] width 69 height 9
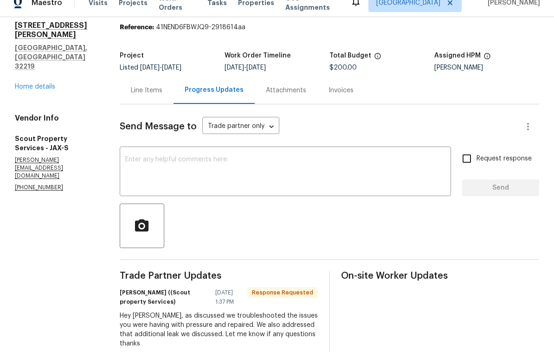
scroll to position [23, 0]
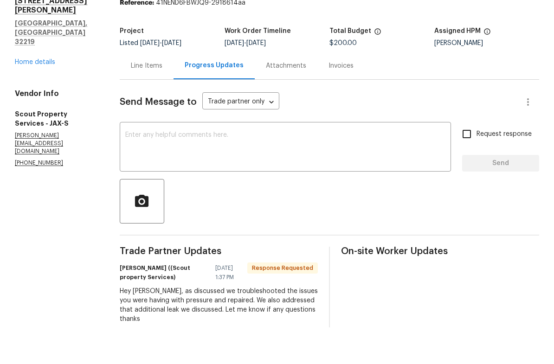
click at [160, 98] on div "Line Items" at bounding box center [147, 102] width 32 height 9
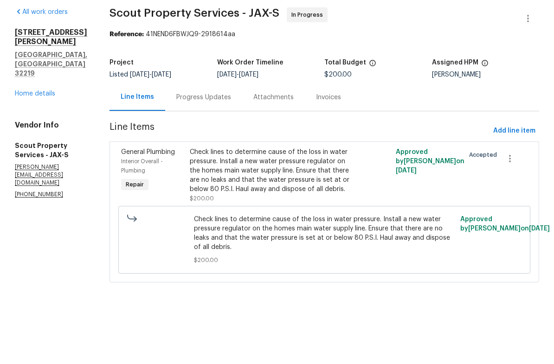
click at [273, 184] on div "Check lines to determine cause of the loss in water pressure. Install a new wat…" at bounding box center [273, 207] width 166 height 46
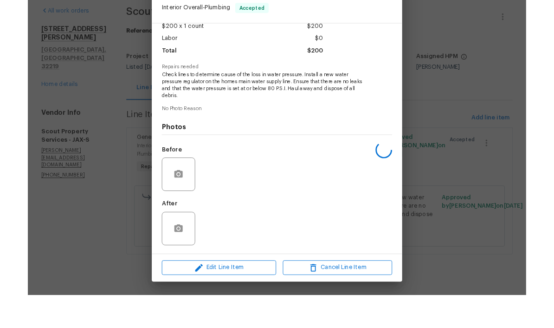
scroll to position [58, 0]
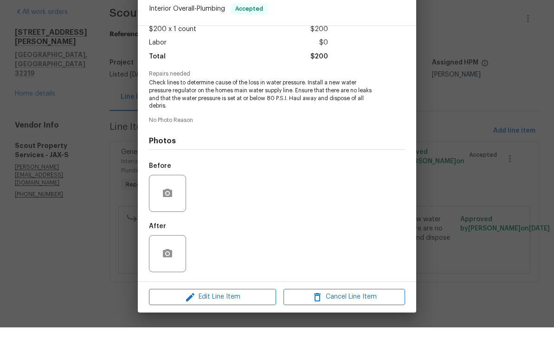
click at [481, 194] on div "General Plumbing Interior Overall - Plumbing Accepted Vendor Scout Property Ser…" at bounding box center [277, 182] width 554 height 364
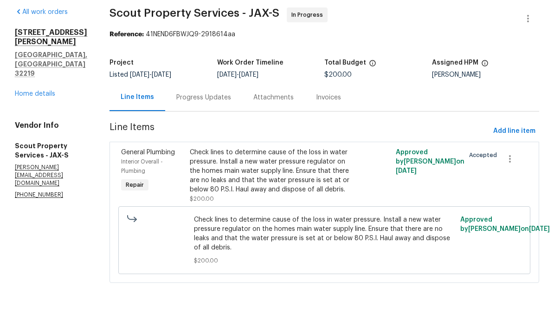
scroll to position [18, 0]
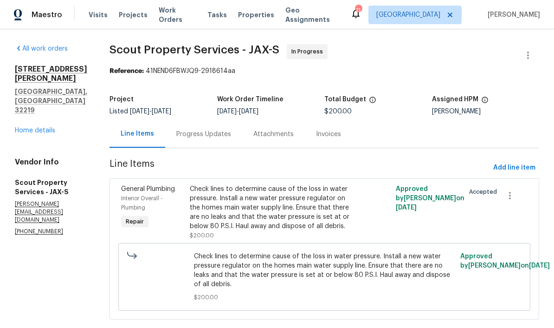
click at [280, 188] on div "Check lines to determine cause of the loss in water pressure. Install a new wat…" at bounding box center [273, 207] width 166 height 46
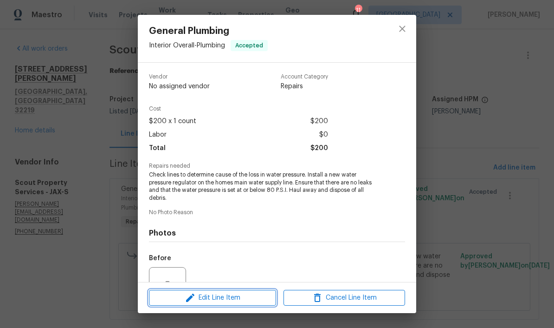
click at [245, 295] on span "Edit Line Item" at bounding box center [213, 298] width 122 height 12
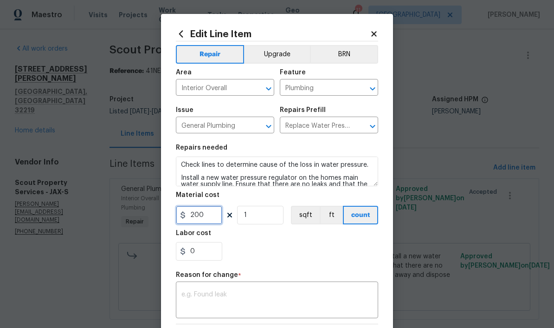
click at [211, 216] on input "200" at bounding box center [199, 215] width 46 height 19
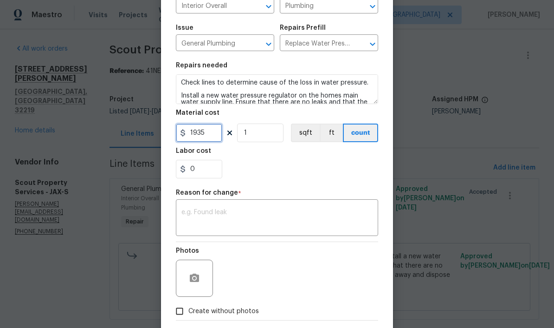
scroll to position [84, 0]
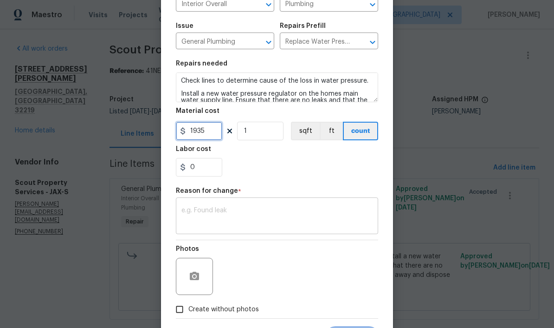
type input "1935"
click at [311, 213] on textarea at bounding box center [277, 216] width 191 height 19
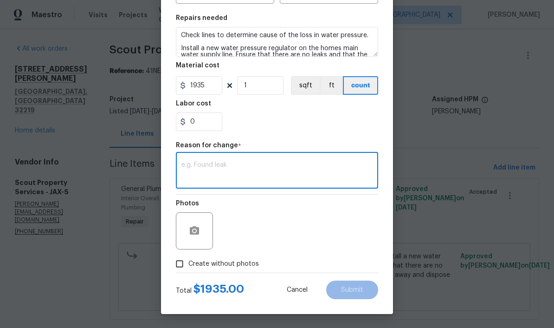
scroll to position [131, 0]
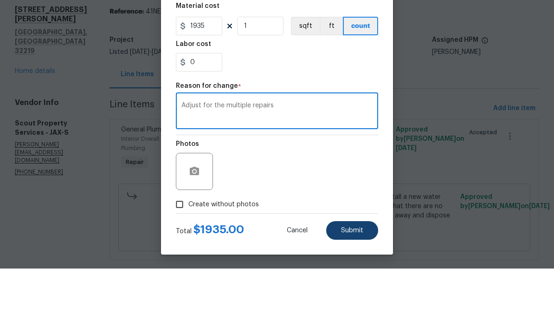
type textarea "Adjust for the multiple repairs"
click at [358, 286] on span "Submit" at bounding box center [352, 289] width 22 height 7
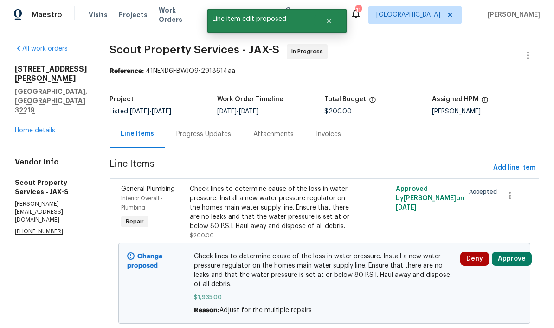
scroll to position [0, 0]
click at [510, 252] on button "Approve" at bounding box center [512, 259] width 40 height 14
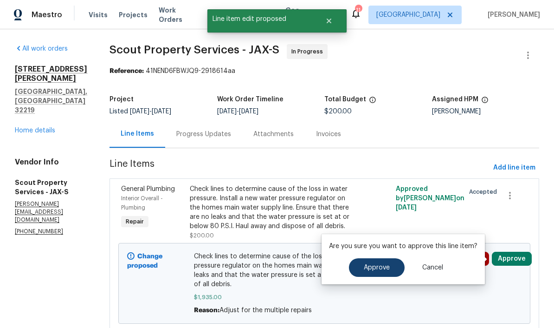
click at [376, 264] on span "Approve" at bounding box center [377, 267] width 26 height 7
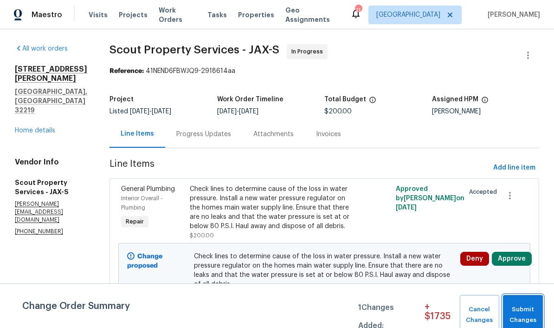
click at [531, 320] on span "Submit Changes" at bounding box center [523, 314] width 31 height 21
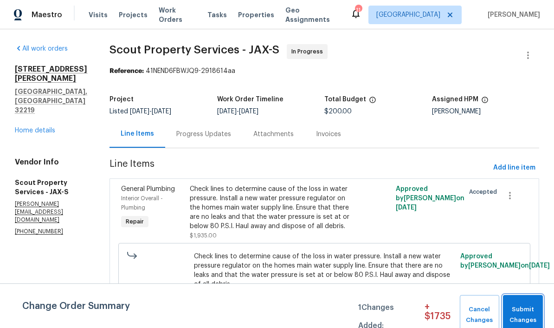
click at [523, 309] on span "Submit Changes" at bounding box center [523, 314] width 31 height 21
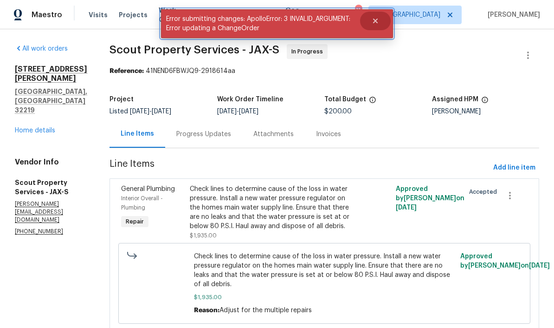
click at [385, 12] on button "Close" at bounding box center [375, 21] width 31 height 19
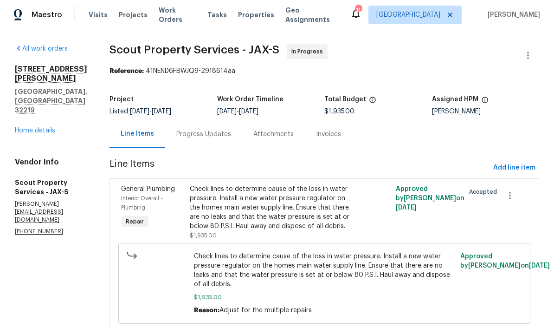
click at [320, 215] on div "Check lines to determine cause of the loss in water pressure. Install a new wat…" at bounding box center [273, 207] width 166 height 46
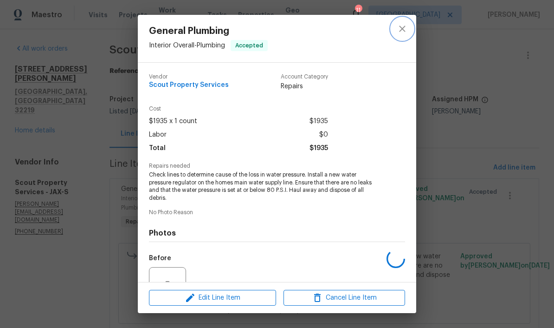
click at [403, 29] on icon "close" at bounding box center [402, 29] width 6 height 6
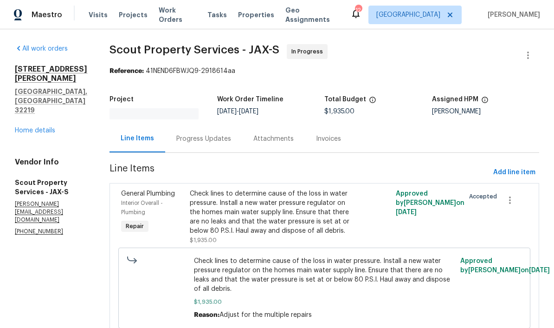
scroll to position [36, 0]
click at [255, 134] on div "Attachments" at bounding box center [273, 138] width 40 height 9
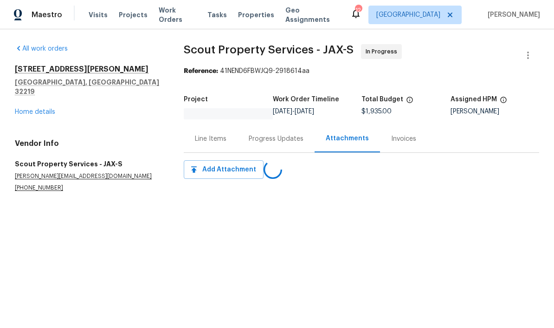
click at [276, 141] on div "Progress Updates" at bounding box center [276, 138] width 55 height 9
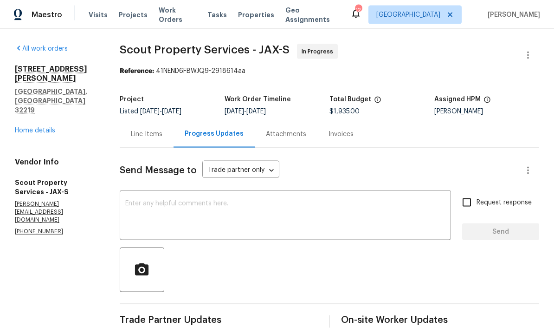
click at [154, 130] on div "Line Items" at bounding box center [147, 134] width 32 height 9
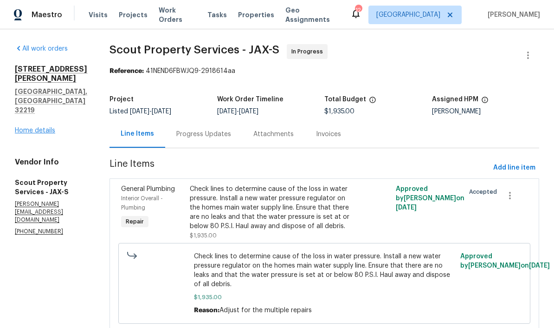
click at [50, 127] on link "Home details" at bounding box center [35, 130] width 40 height 6
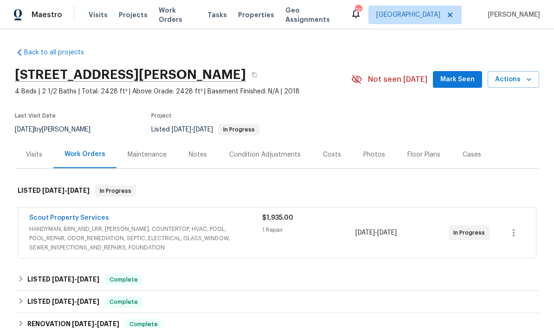
click at [170, 233] on span "HANDYMAN, BRN_AND_LRR, [PERSON_NAME], COUNTERTOP, HVAC, POOL, POOL_REPAIR, ODOR…" at bounding box center [145, 238] width 233 height 28
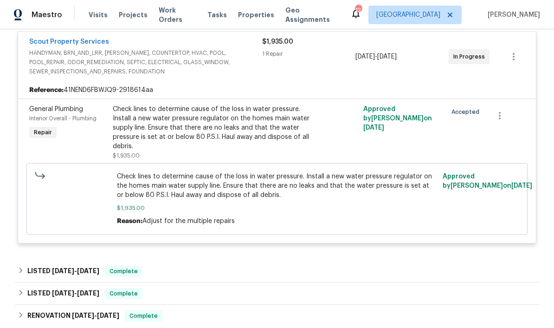
scroll to position [183, 0]
click at [220, 152] on div "Check lines to determine cause of the loss in water pressure. Install a new wat…" at bounding box center [214, 132] width 203 height 56
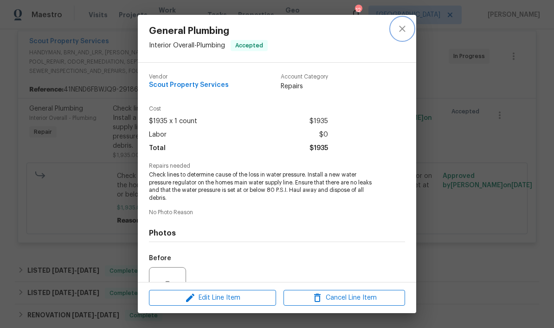
click at [402, 28] on icon "close" at bounding box center [402, 29] width 6 height 6
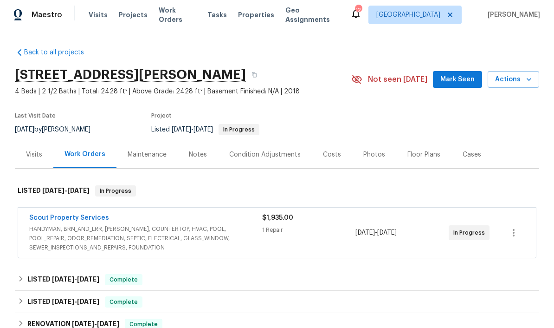
click at [141, 240] on span "HANDYMAN, BRN_AND_LRR, WELLS, COUNTERTOP, HVAC, POOL, POOL_REPAIR, ODOR_REMEDIA…" at bounding box center [145, 238] width 233 height 28
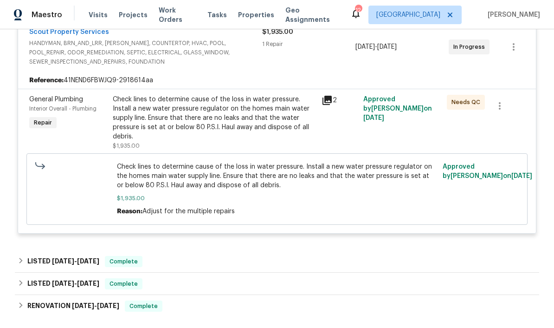
scroll to position [219, 0]
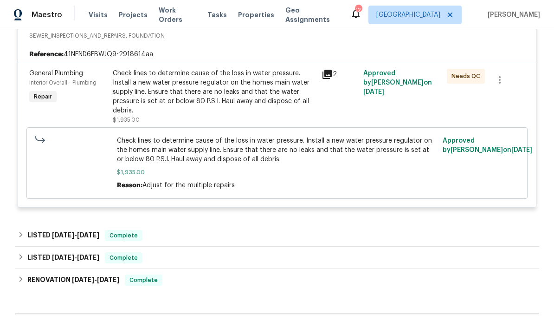
click at [255, 91] on div "Check lines to determine cause of the loss in water pressure. Install a new wat…" at bounding box center [214, 92] width 203 height 46
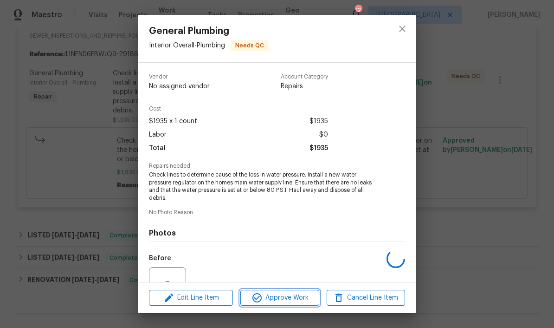
click at [295, 297] on span "Approve Work" at bounding box center [279, 298] width 73 height 12
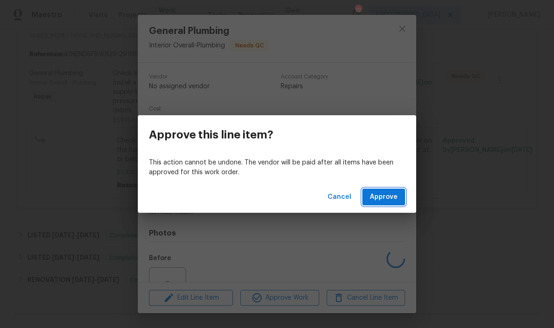
click at [387, 195] on span "Approve" at bounding box center [384, 197] width 28 height 12
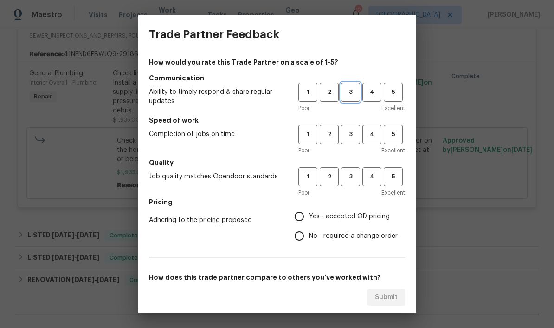
click at [358, 90] on span "3" at bounding box center [350, 92] width 17 height 11
click at [350, 141] on button "3" at bounding box center [350, 134] width 19 height 19
click at [354, 184] on button "3" at bounding box center [350, 176] width 19 height 19
click at [307, 223] on input "Yes - accepted OD pricing" at bounding box center [299, 216] width 19 height 19
radio input "true"
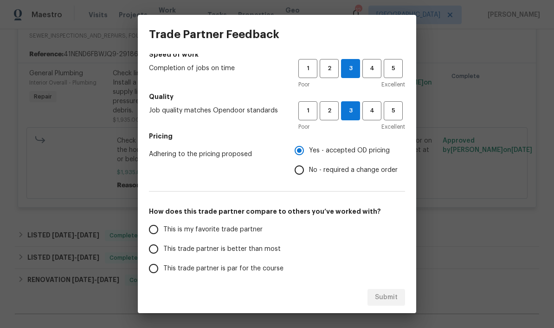
scroll to position [129, 0]
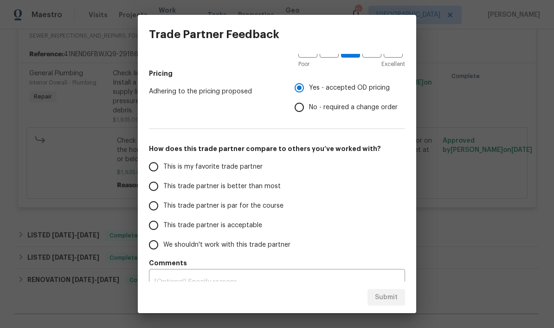
click at [180, 208] on span "This trade partner is par for the course" at bounding box center [223, 206] width 120 height 10
click at [163, 208] on input "This trade partner is par for the course" at bounding box center [153, 205] width 19 height 19
click at [395, 300] on span "Submit" at bounding box center [386, 298] width 23 height 12
radio input "true"
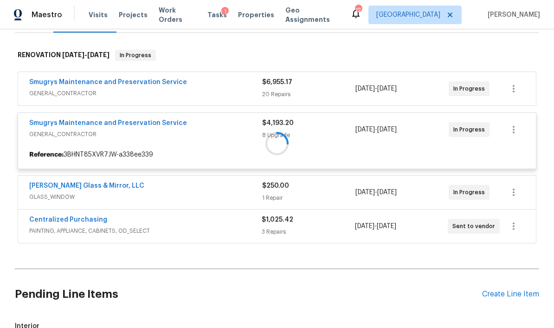
scroll to position [165, 0]
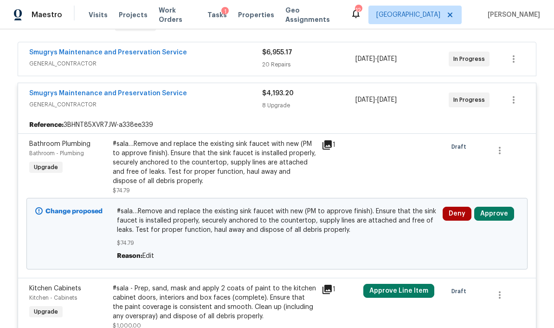
click at [504, 207] on button "Approve" at bounding box center [494, 214] width 40 height 14
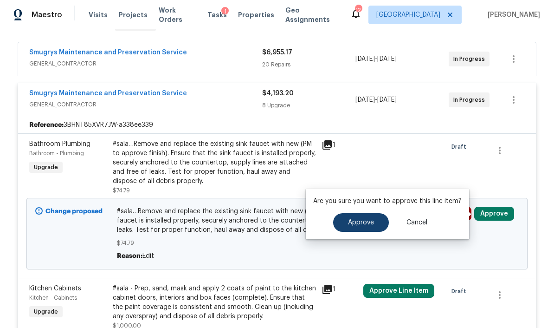
click at [368, 219] on span "Approve" at bounding box center [361, 222] width 26 height 7
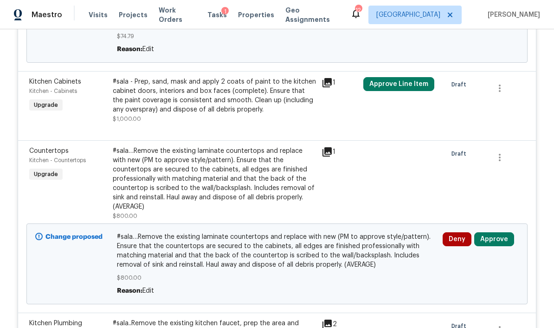
scroll to position [391, 0]
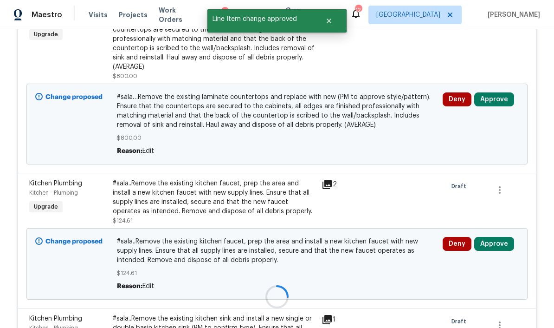
scroll to position [558, 0]
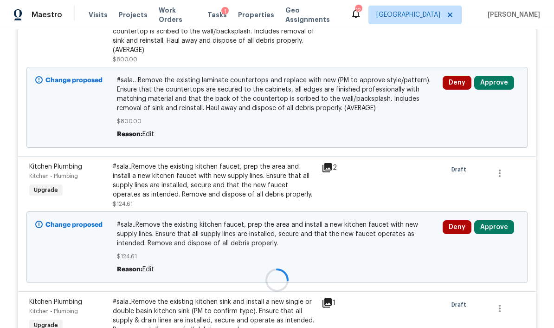
click at [493, 184] on div at bounding box center [277, 279] width 525 height 1323
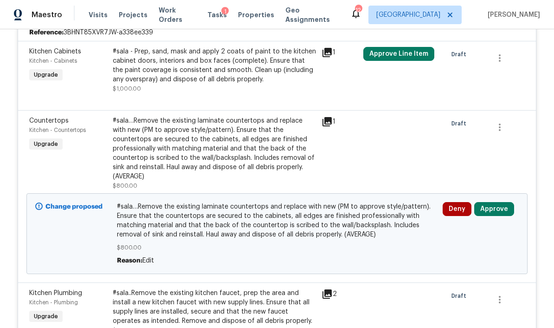
scroll to position [2434, 0]
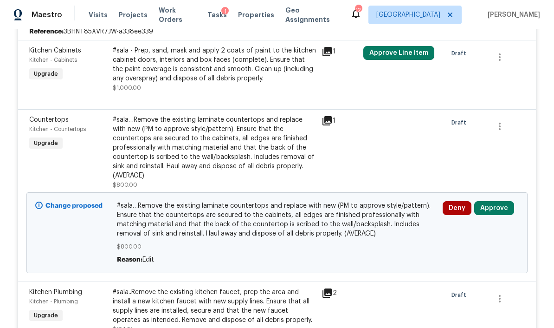
click at [495, 201] on button "Approve" at bounding box center [494, 208] width 40 height 14
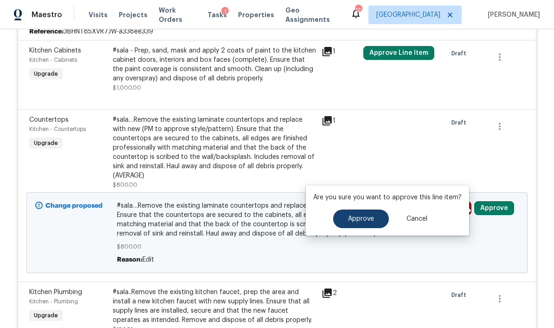
click at [367, 209] on button "Approve" at bounding box center [361, 218] width 56 height 19
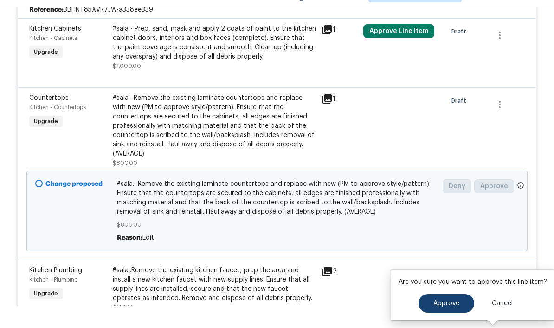
click at [442, 300] on span "Approve" at bounding box center [447, 303] width 26 height 7
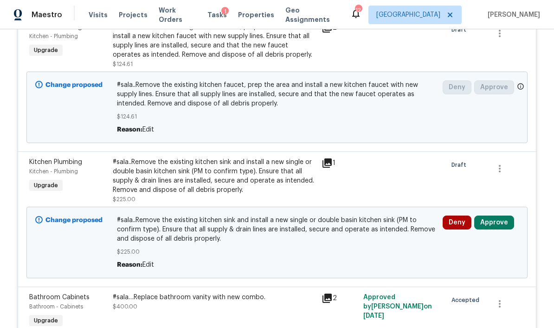
scroll to position [2748, 0]
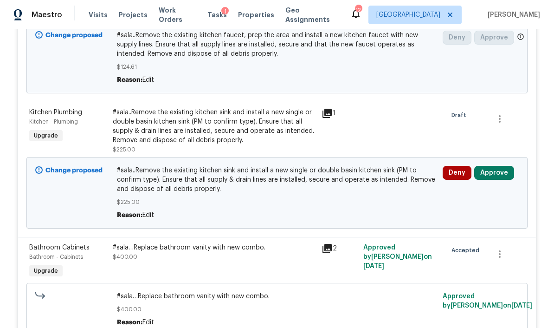
click at [501, 166] on button "Approve" at bounding box center [494, 173] width 40 height 14
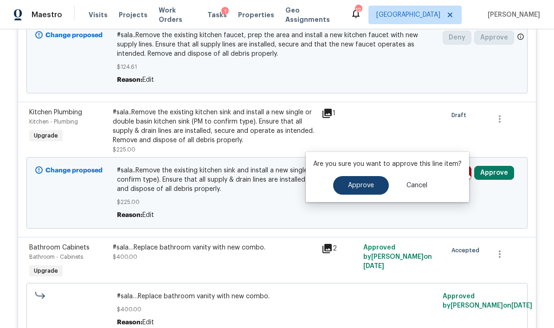
click at [379, 176] on button "Approve" at bounding box center [361, 185] width 56 height 19
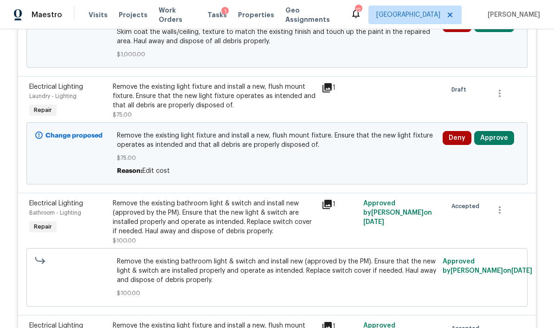
scroll to position [305, 0]
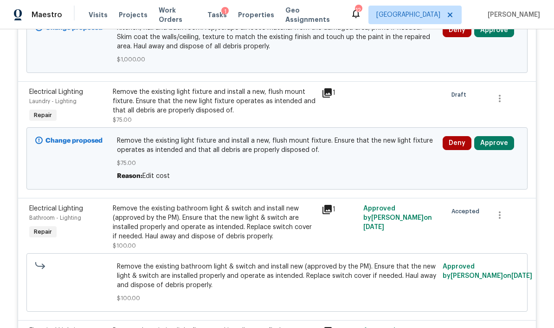
click at [498, 136] on button "Approve" at bounding box center [494, 143] width 40 height 14
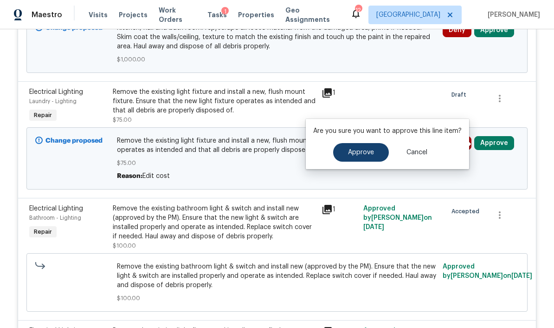
click at [365, 149] on span "Approve" at bounding box center [361, 152] width 26 height 7
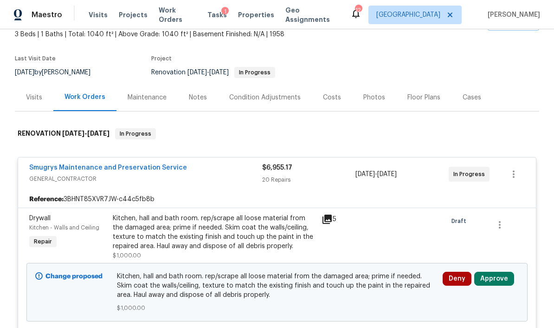
scroll to position [58, 0]
click at [500, 271] on button "Approve" at bounding box center [494, 278] width 40 height 14
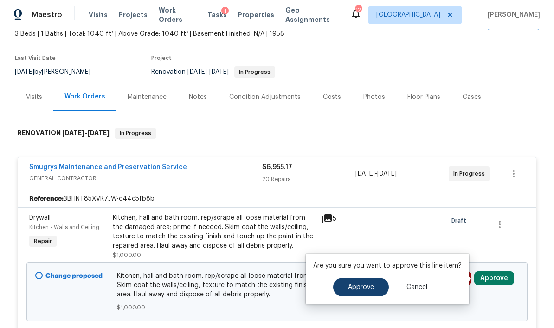
click at [373, 278] on button "Approve" at bounding box center [361, 287] width 56 height 19
